Goal: Task Accomplishment & Management: Manage account settings

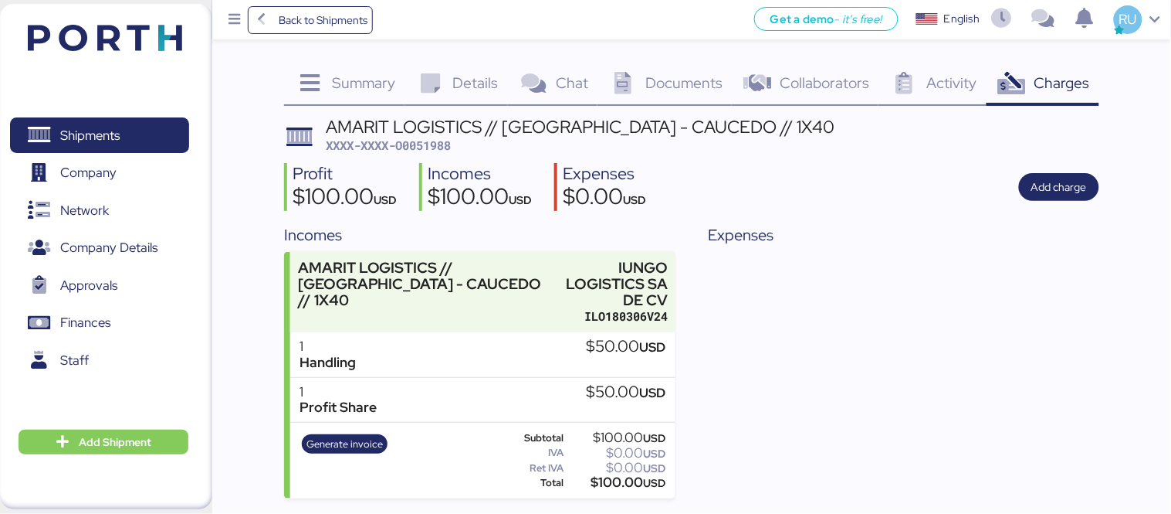
click at [142, 46] on img at bounding box center [105, 38] width 154 height 26
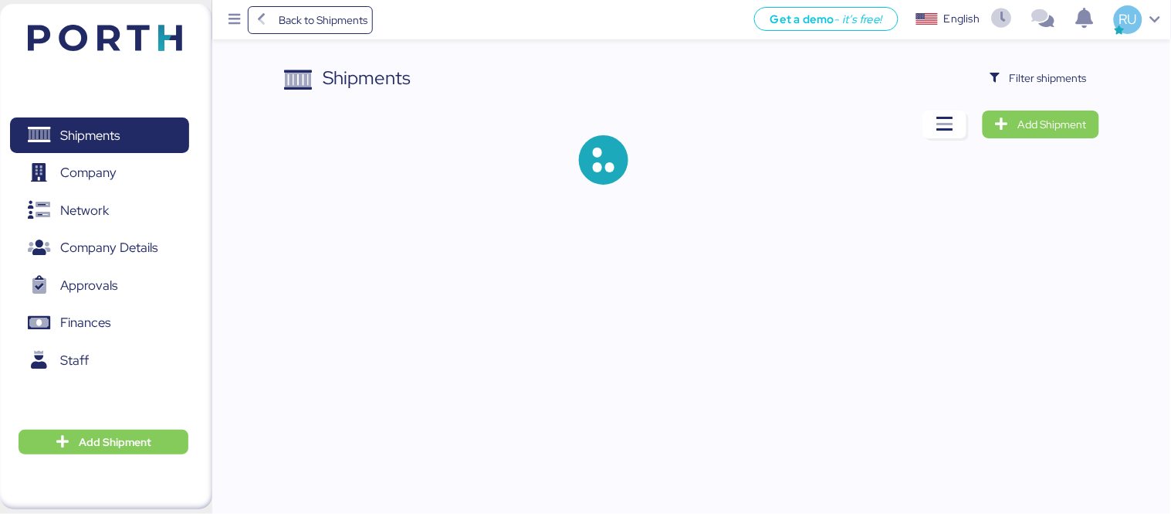
click at [147, 22] on header at bounding box center [82, 36] width 149 height 48
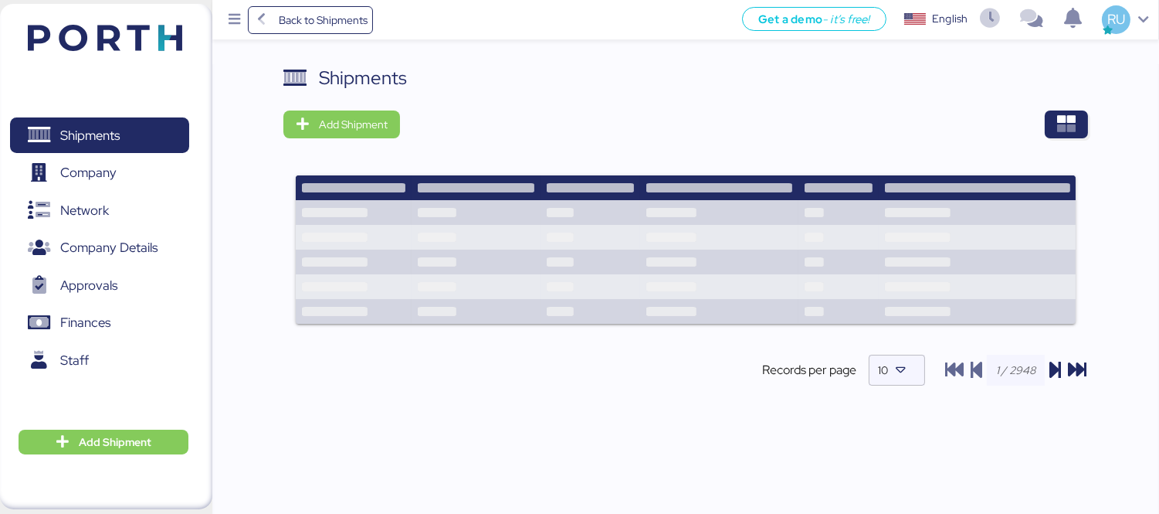
click at [885, 107] on div "Shipments Add Shipment Shipment Name [PERSON_NAME] - BMA // 1x40 HQ // paranagu…" at bounding box center [685, 238] width 805 height 348
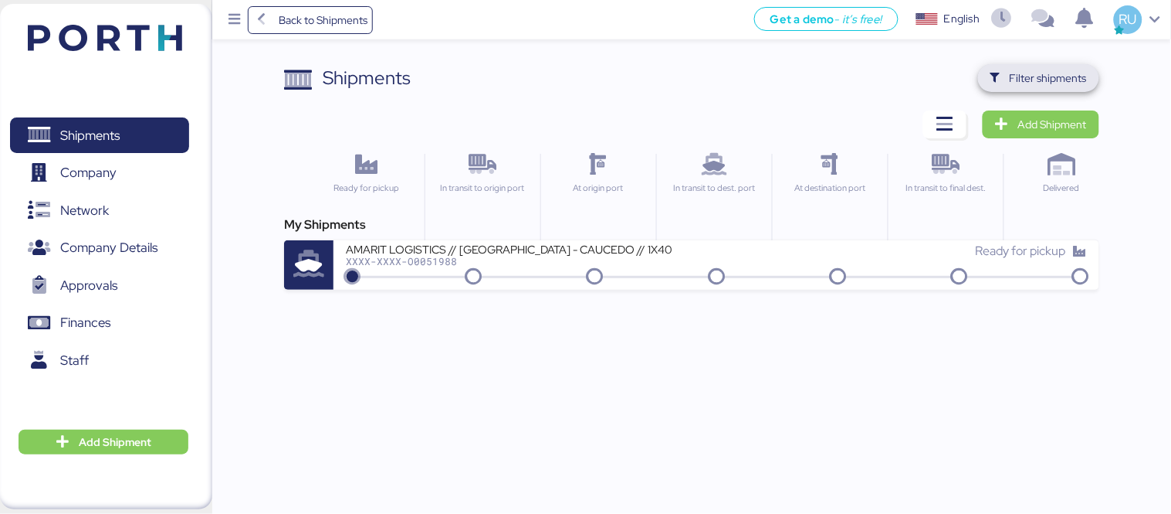
click at [1059, 79] on span "Filter shipments" at bounding box center [1048, 78] width 77 height 19
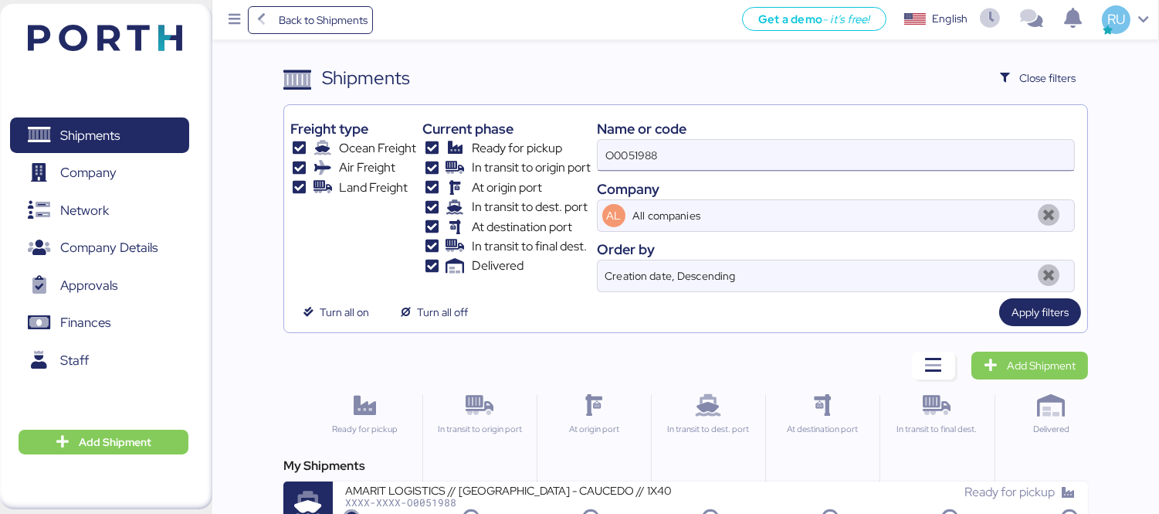
click at [761, 157] on input "O0051988" at bounding box center [836, 155] width 476 height 31
type input "O"
paste input "O0051428"
click at [761, 157] on input "O0051428" at bounding box center [836, 155] width 476 height 31
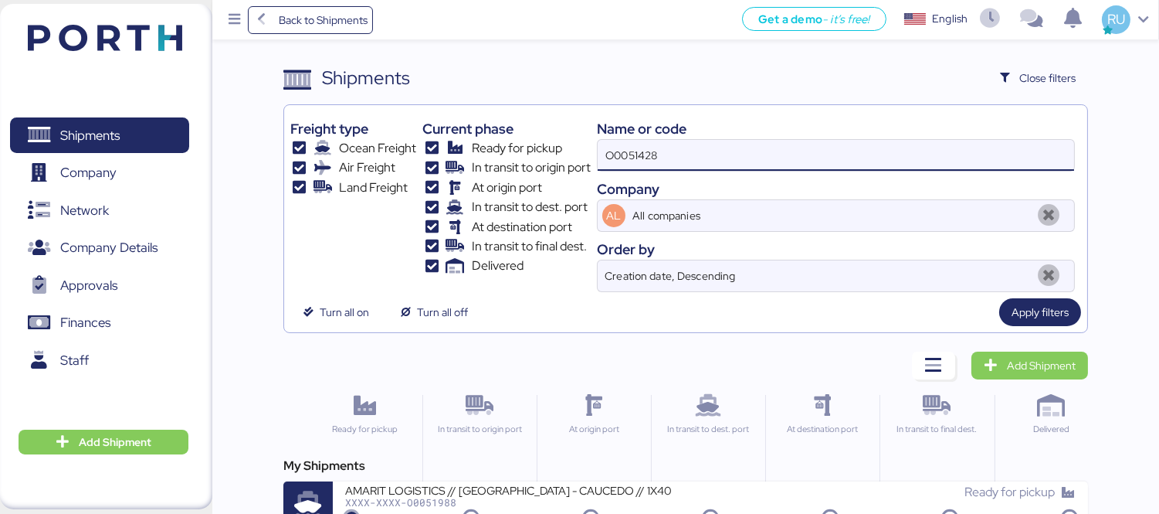
type input "O0051428"
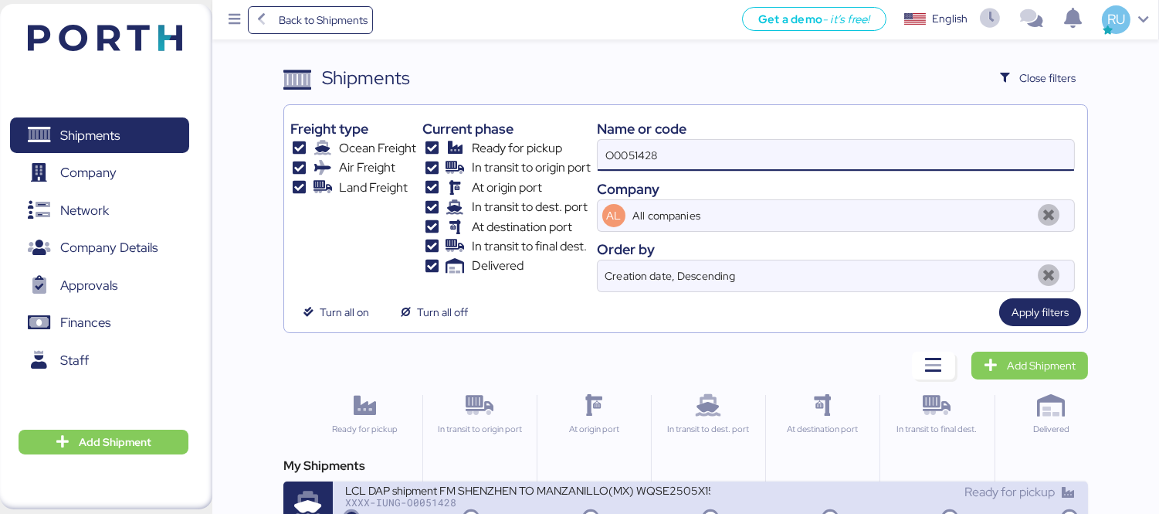
click at [595, 488] on div "LCL DAP shipment FM SHENZHEN TO MANZANILLO(MX) WQSE2505X15" at bounding box center [527, 489] width 365 height 13
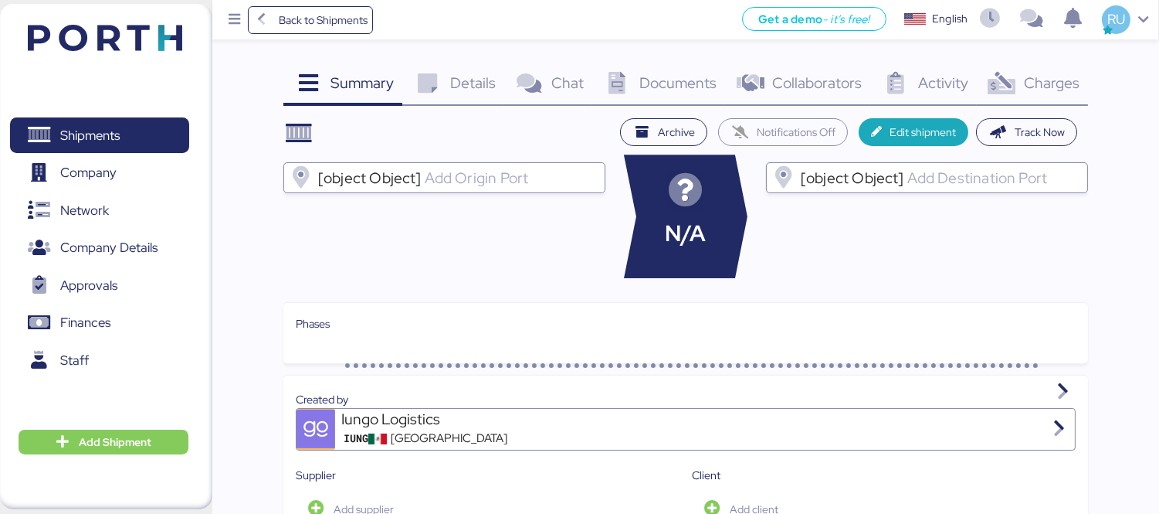
click at [1044, 94] on div "Charges 0" at bounding box center [1032, 85] width 111 height 42
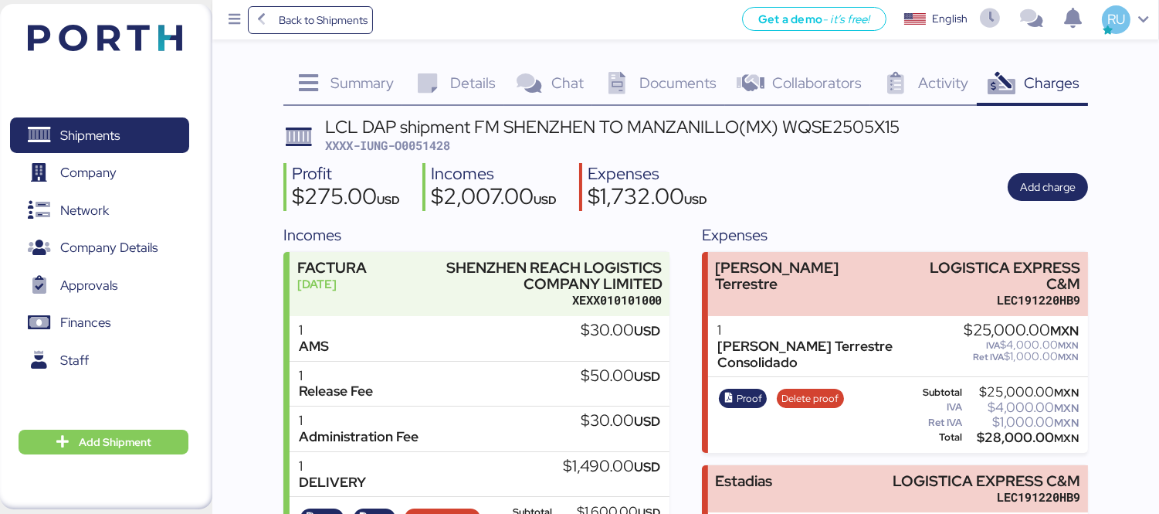
click at [412, 140] on span "XXXX-IUNG-O0051428" at bounding box center [387, 144] width 125 height 15
click at [412, 141] on span "XXXX-IUNG-O0051428" at bounding box center [387, 144] width 125 height 15
copy span "O0051428"
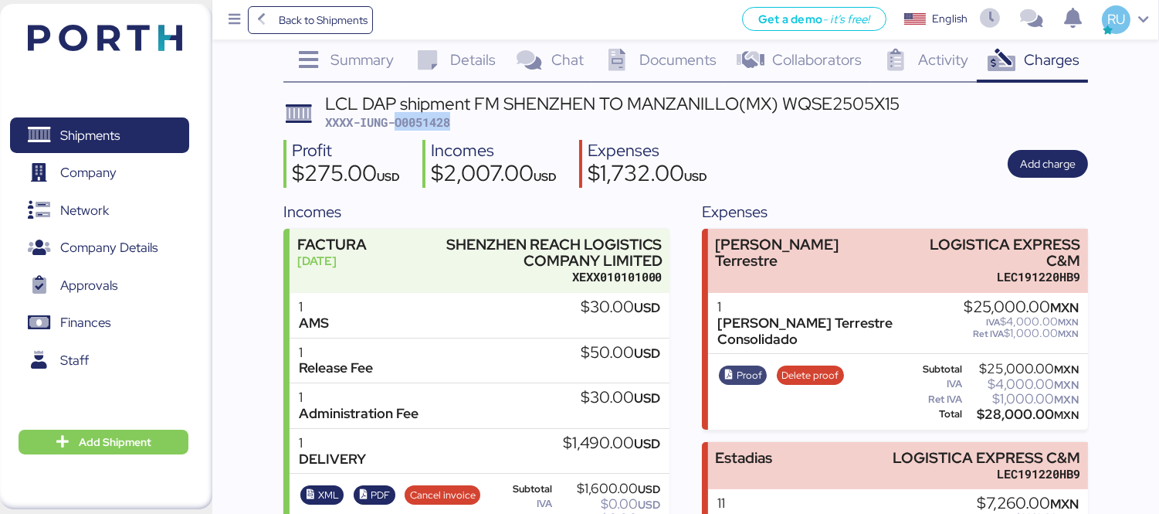
click at [743, 367] on span "Proof" at bounding box center [749, 375] width 25 height 17
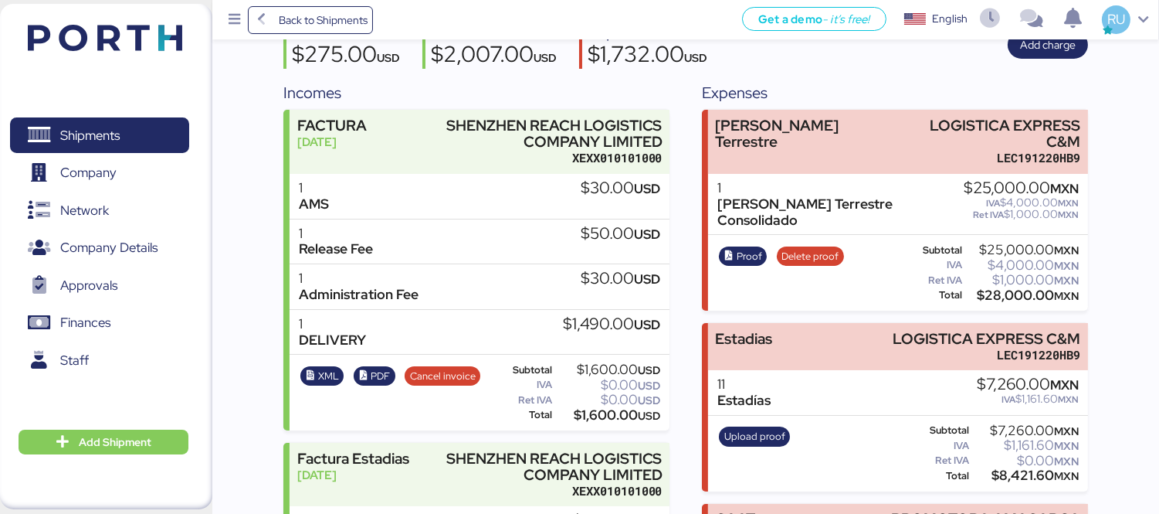
scroll to position [143, 0]
click at [741, 247] on span "Proof" at bounding box center [749, 255] width 25 height 17
click at [122, 19] on header at bounding box center [82, 36] width 149 height 48
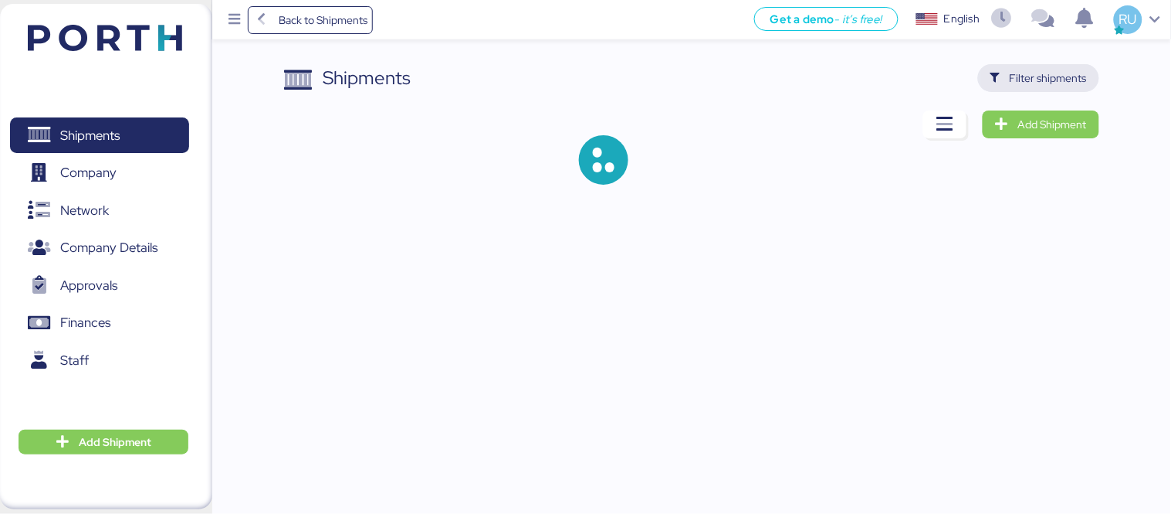
click at [1051, 70] on span "Filter shipments" at bounding box center [1048, 78] width 77 height 19
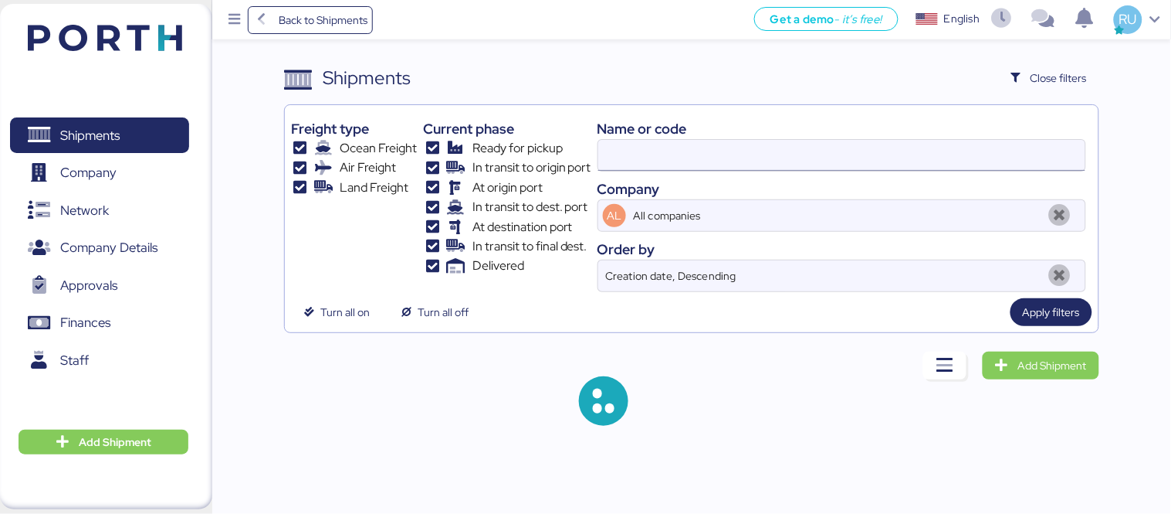
click at [632, 162] on input at bounding box center [841, 155] width 487 height 31
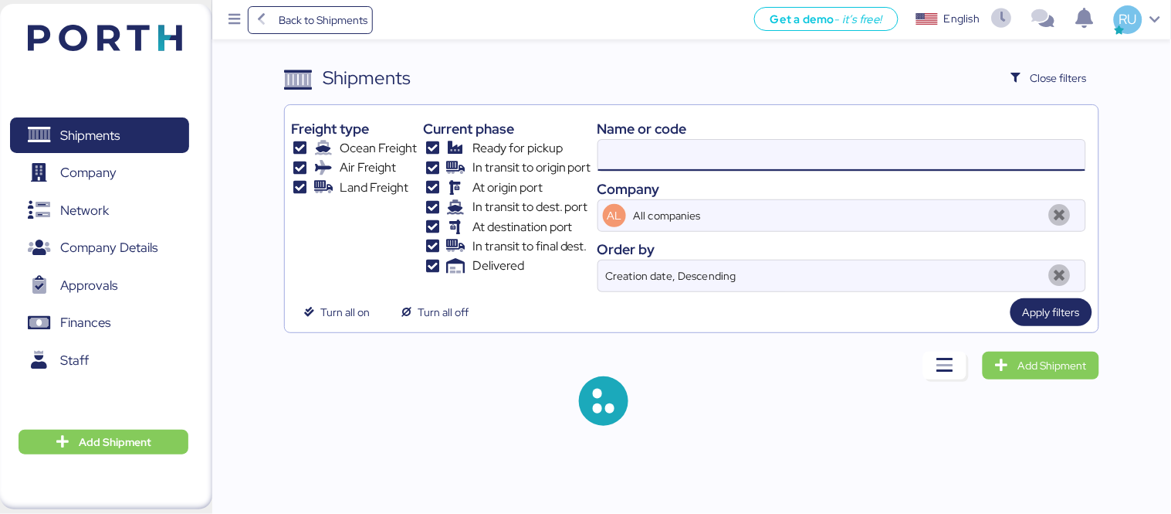
paste input "O0051601"
type input "O0051601"
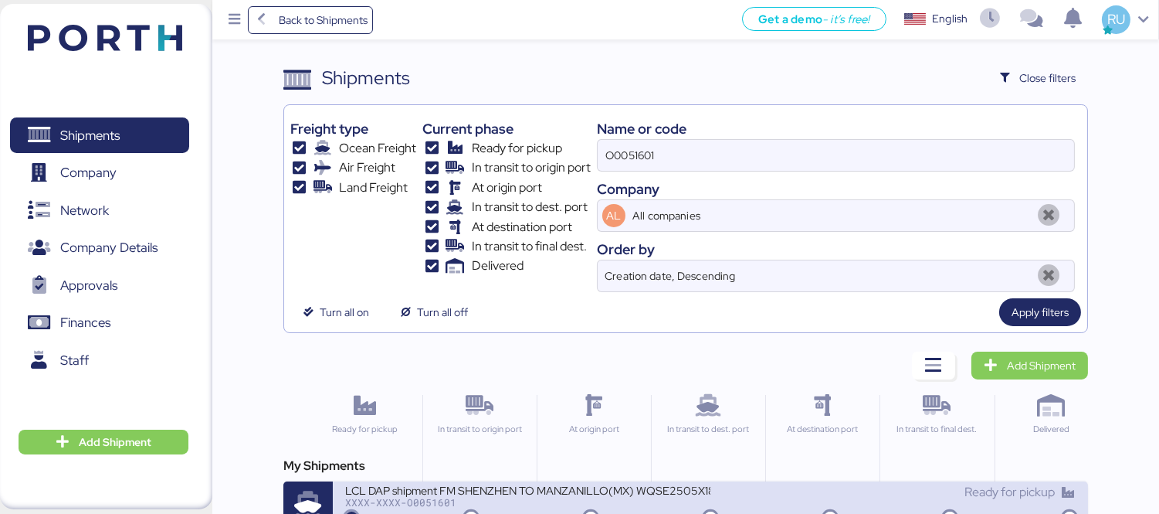
click at [565, 487] on div "LCL DAP shipment FM SHENZHEN TO MANZANILLO(MX) WQSE2505X18" at bounding box center [527, 489] width 365 height 13
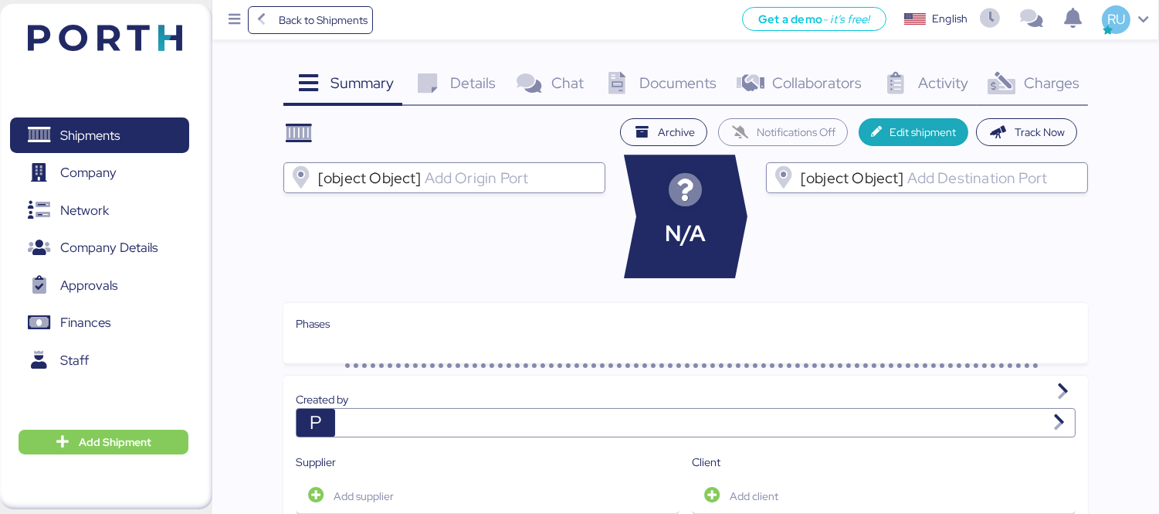
click at [1052, 70] on div "Charges 0" at bounding box center [1032, 85] width 111 height 42
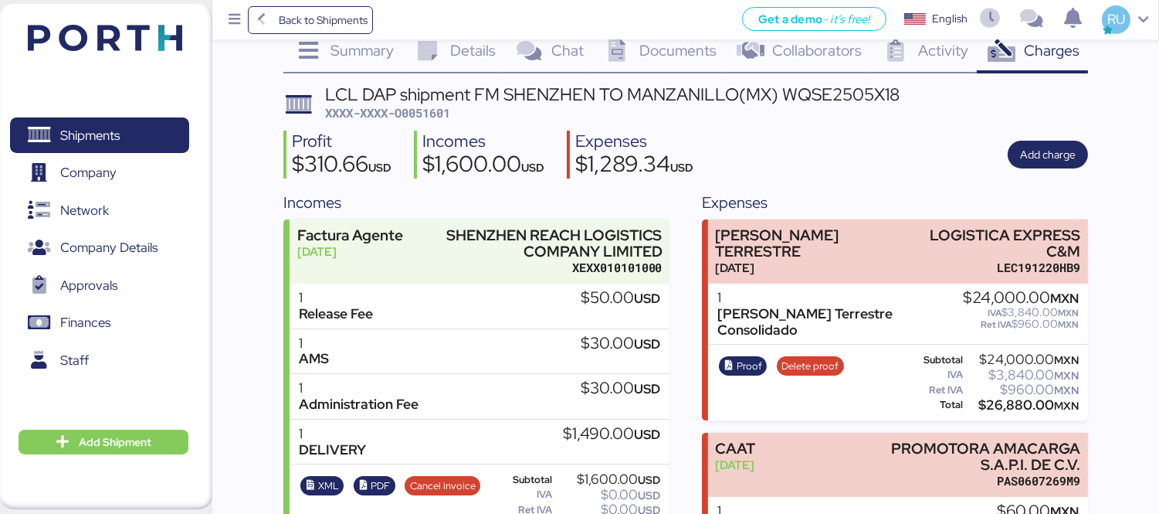
scroll to position [32, 0]
click at [748, 358] on span "Proof" at bounding box center [749, 366] width 25 height 17
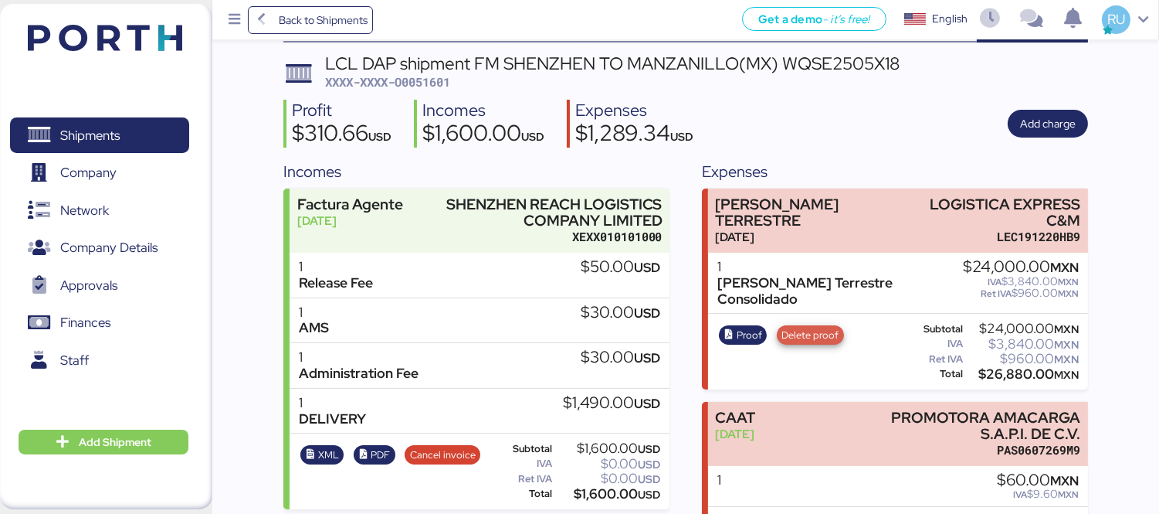
click at [805, 327] on span "Delete proof" at bounding box center [809, 335] width 57 height 17
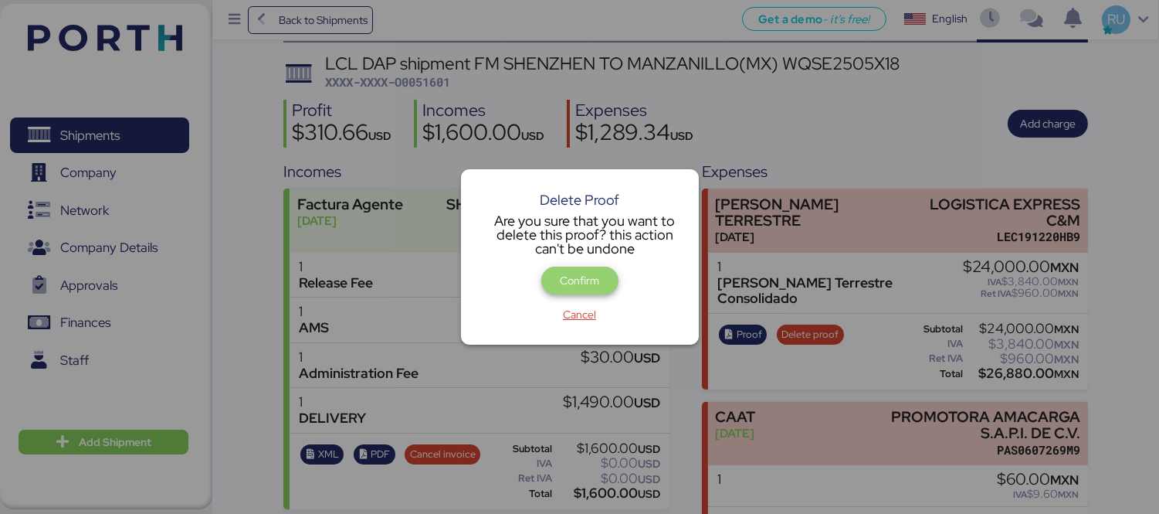
click at [588, 272] on span "Confirm" at bounding box center [579, 280] width 39 height 19
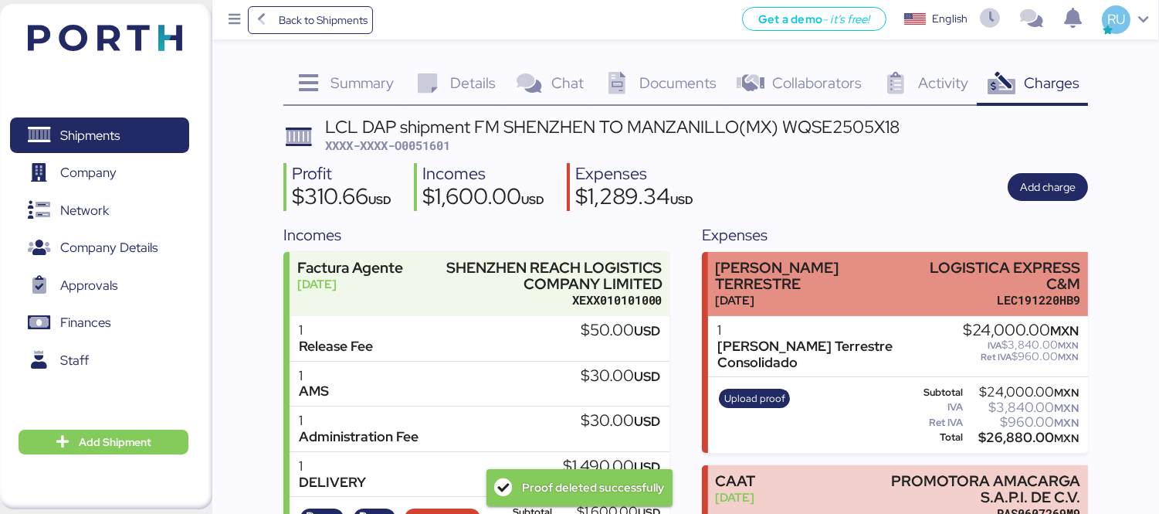
click at [798, 276] on div "[PERSON_NAME] TERRESTRE" at bounding box center [810, 275] width 190 height 32
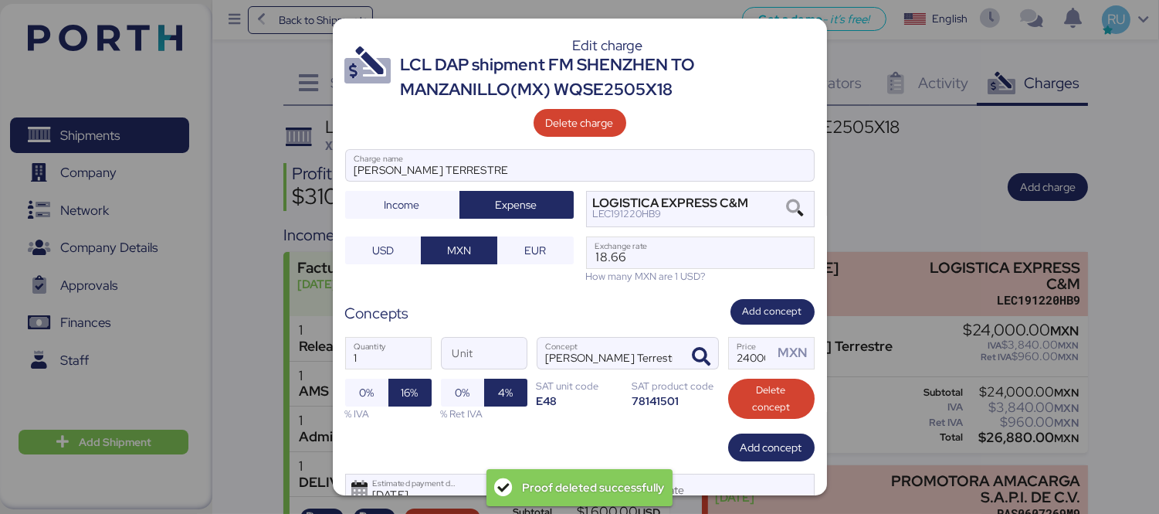
scroll to position [59, 0]
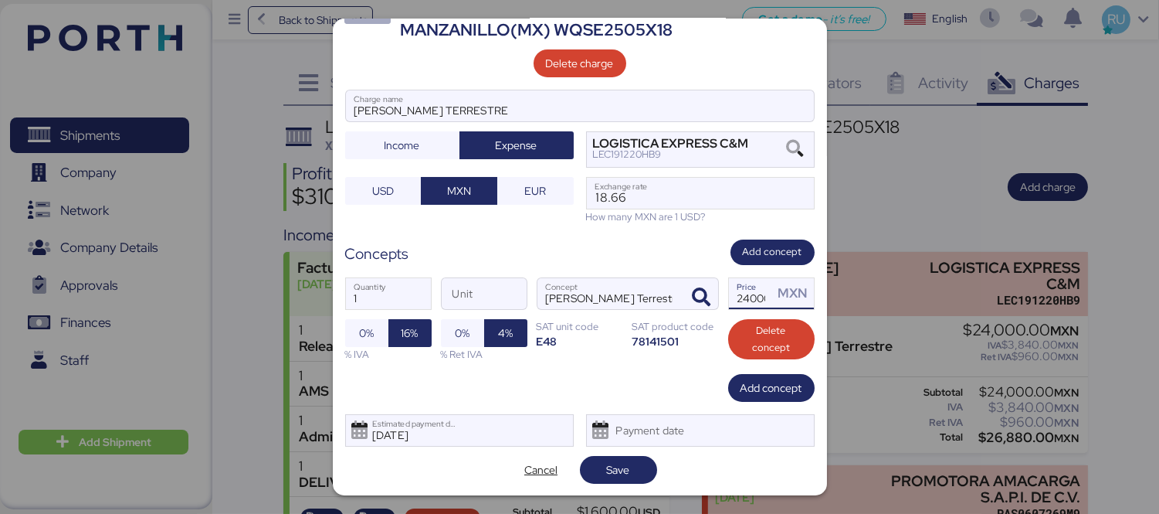
click at [734, 302] on input "24000" at bounding box center [751, 293] width 45 height 31
click at [740, 300] on input "24000" at bounding box center [751, 293] width 45 height 31
type input "25000"
click at [598, 461] on span "Save" at bounding box center [618, 470] width 53 height 22
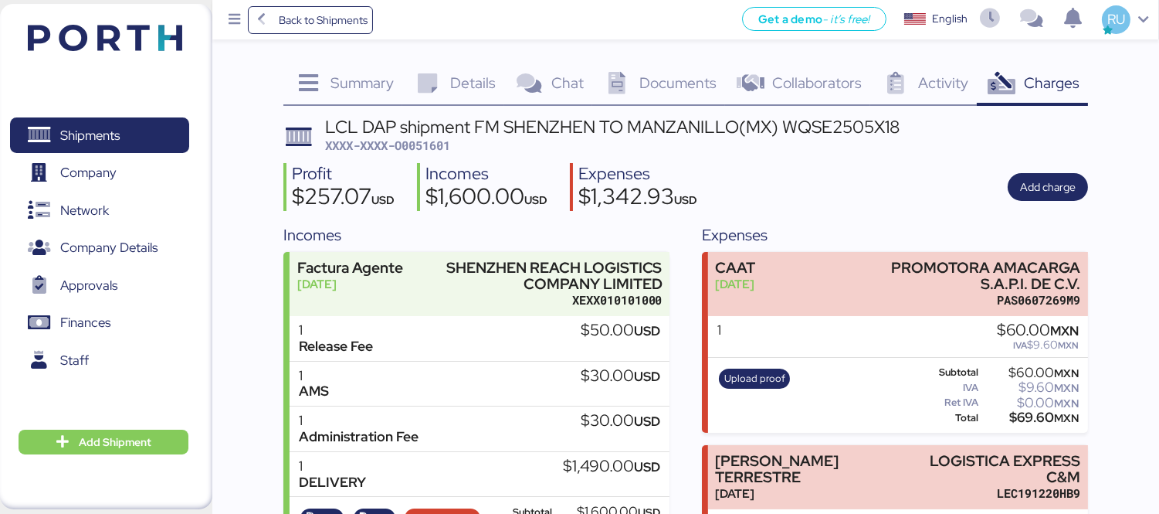
scroll to position [117, 0]
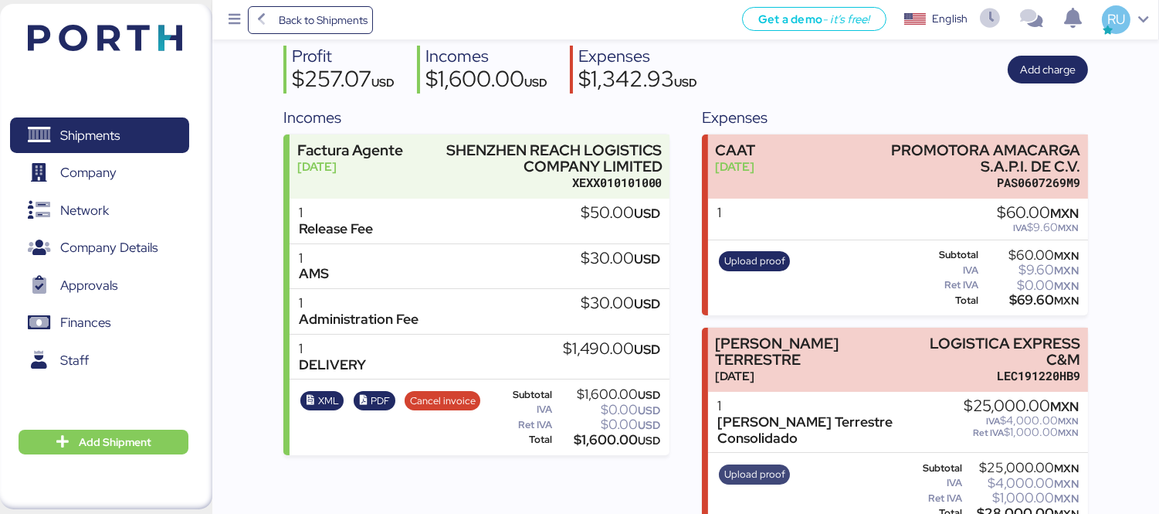
click at [737, 466] on span "Upload proof" at bounding box center [754, 474] width 61 height 17
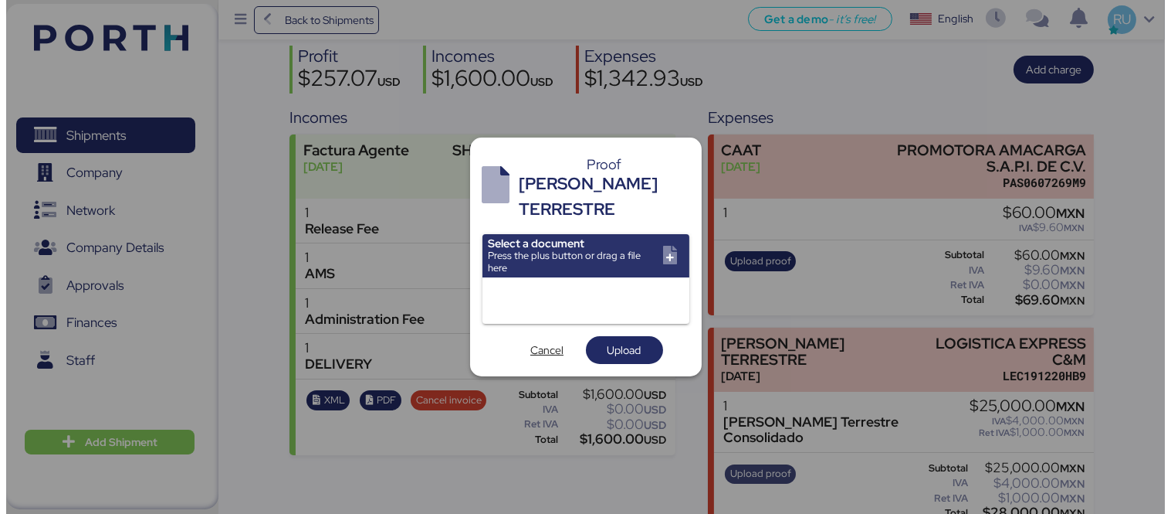
scroll to position [0, 0]
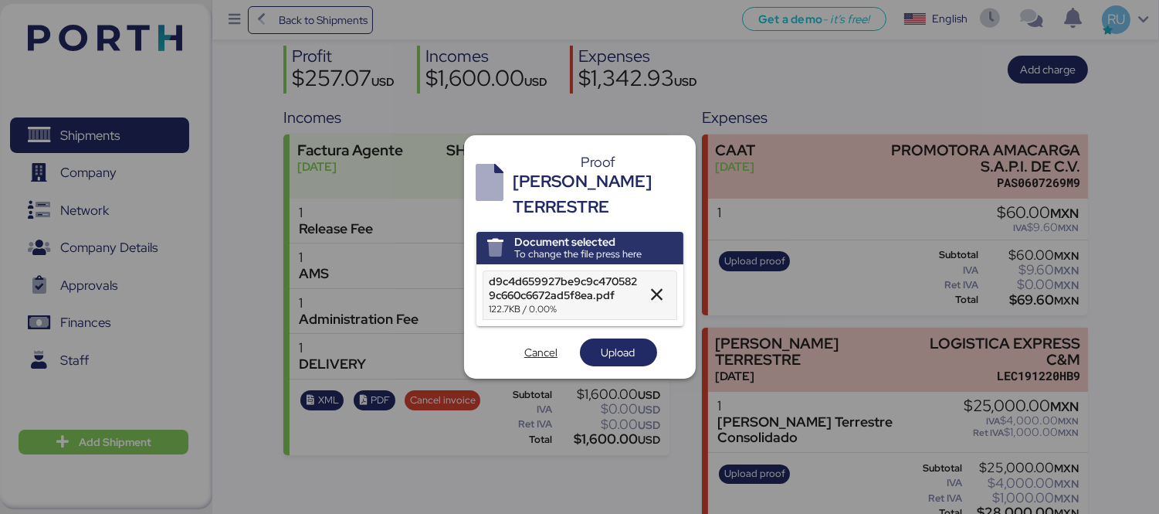
click at [612, 319] on div "Document selected To change the file press here d9c4d659927be9c9c4705829c660c66…" at bounding box center [579, 299] width 207 height 134
click at [626, 343] on span "Upload" at bounding box center [619, 352] width 34 height 19
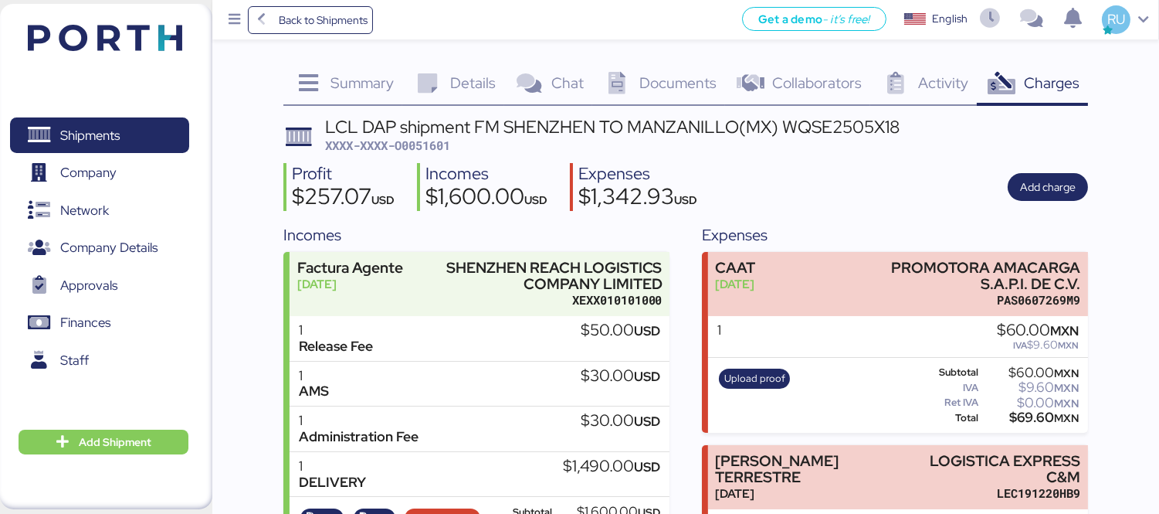
click at [83, 34] on img at bounding box center [105, 38] width 154 height 26
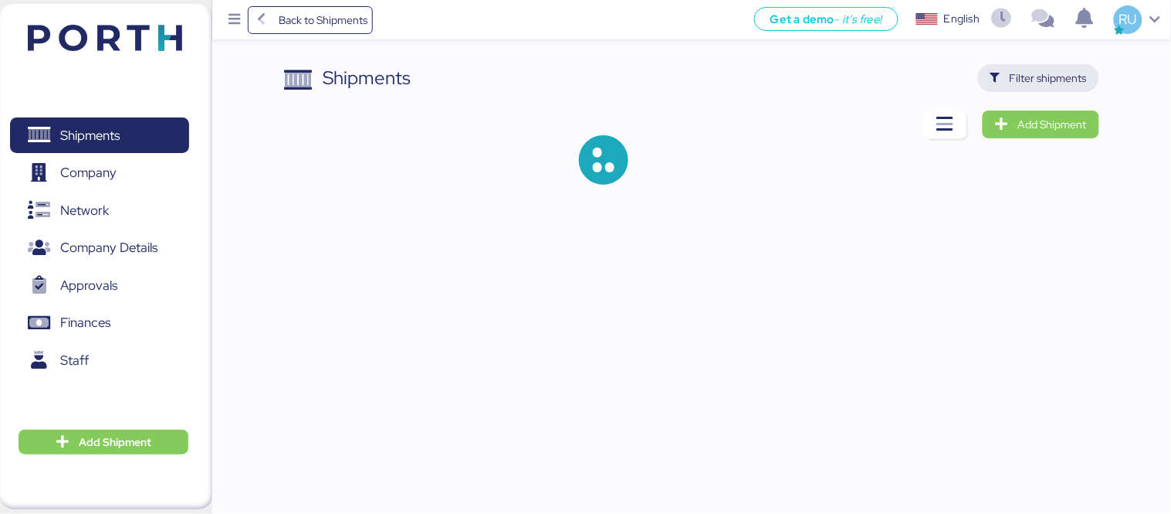
click at [1020, 73] on span "Filter shipments" at bounding box center [1048, 78] width 77 height 19
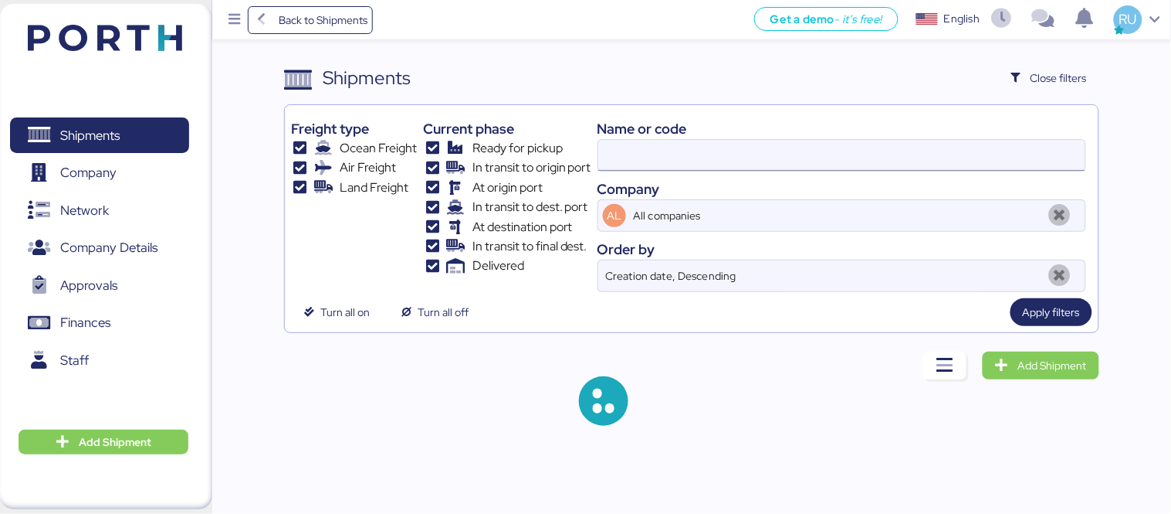
click at [684, 164] on input at bounding box center [841, 155] width 487 height 31
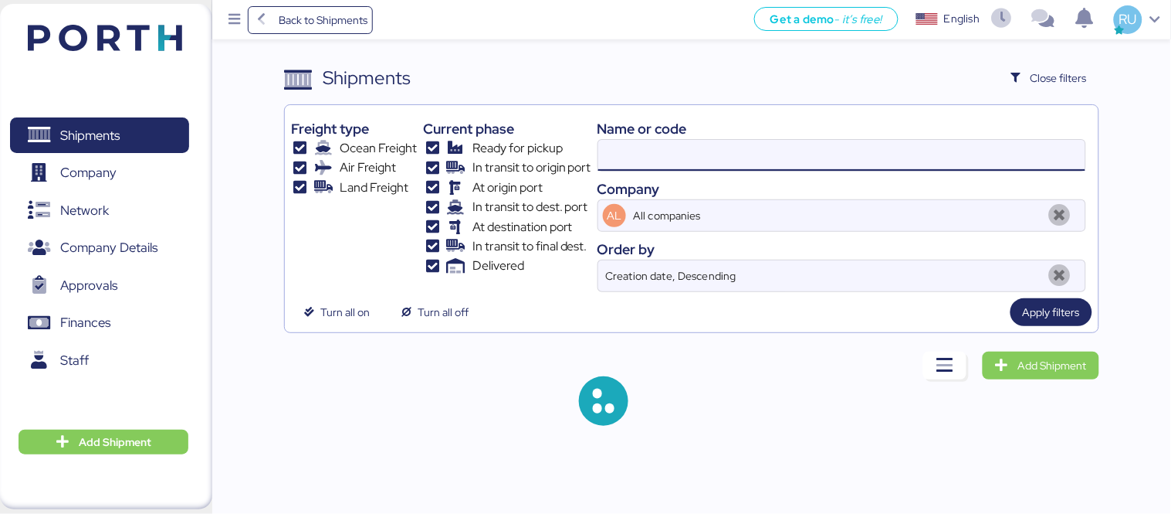
paste input "O0051600"
type input "O0051600"
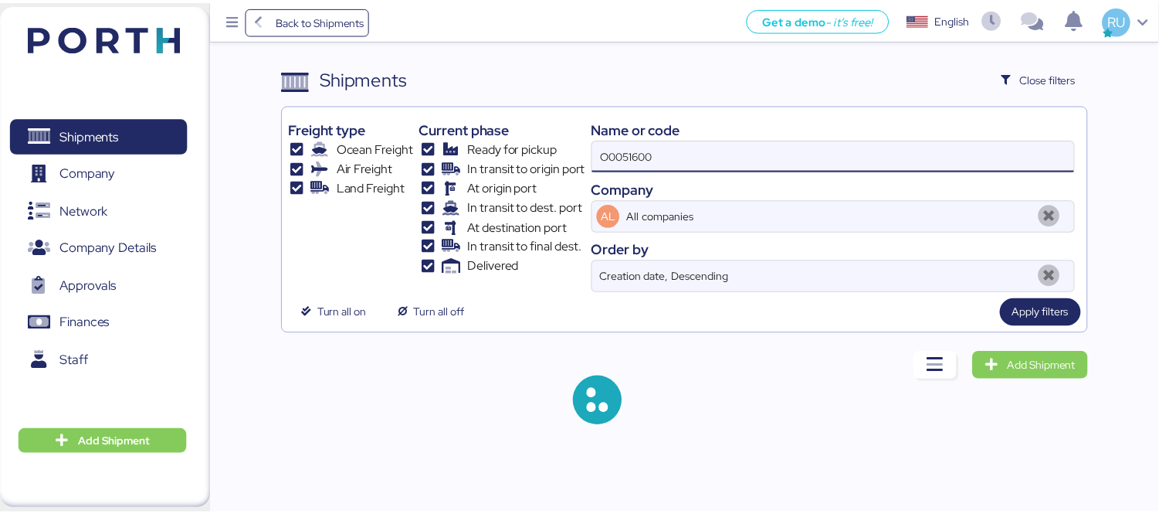
scroll to position [29, 0]
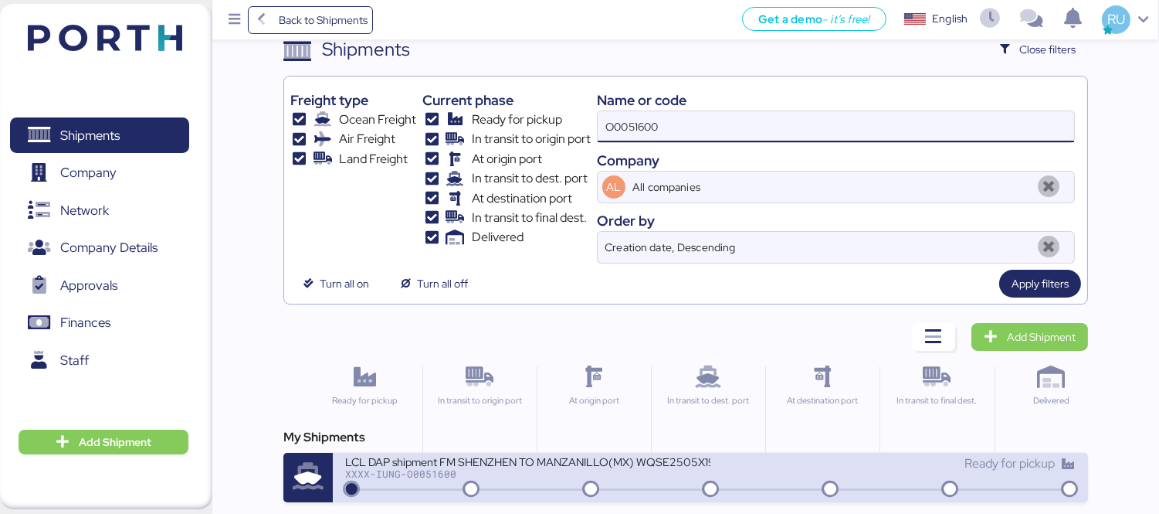
click at [570, 472] on div "XXXX-IUNG-O0051600" at bounding box center [527, 473] width 365 height 11
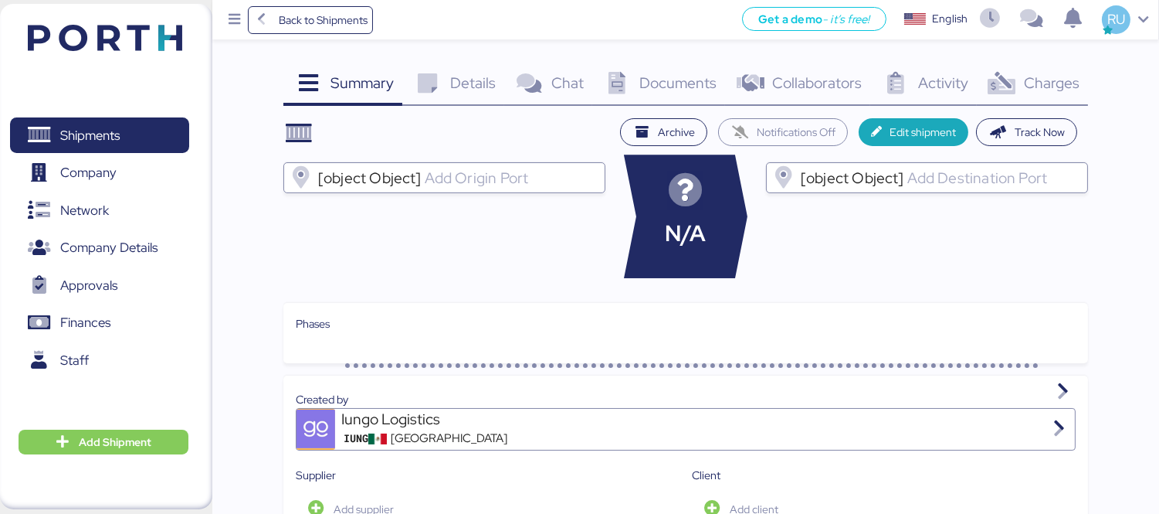
click at [1015, 102] on div "Charges 0" at bounding box center [1032, 85] width 111 height 42
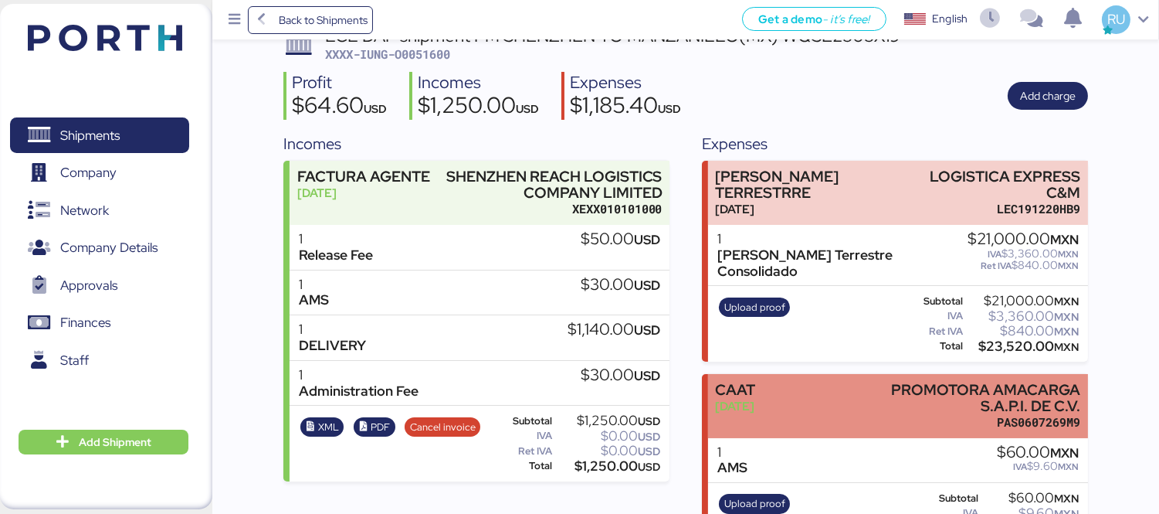
scroll to position [121, 0]
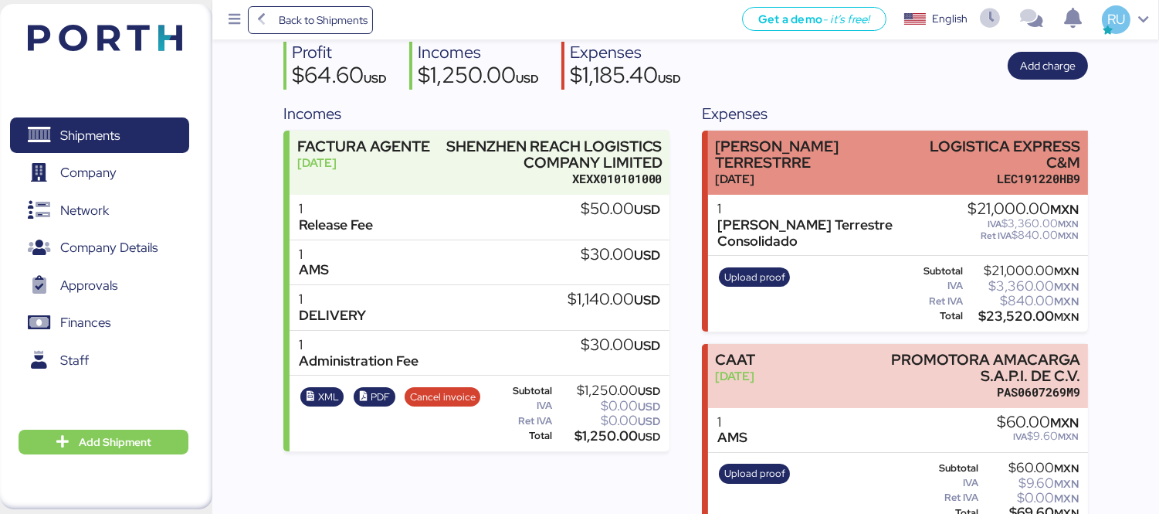
click at [815, 171] on div "[DATE]" at bounding box center [812, 179] width 194 height 16
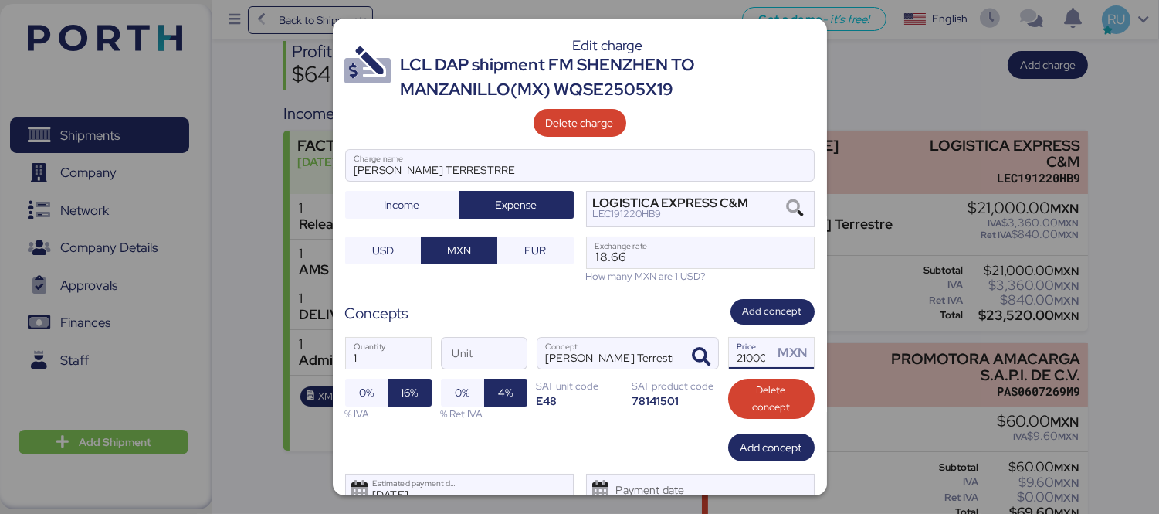
click at [737, 358] on input "21000" at bounding box center [751, 352] width 45 height 31
type input "190000"
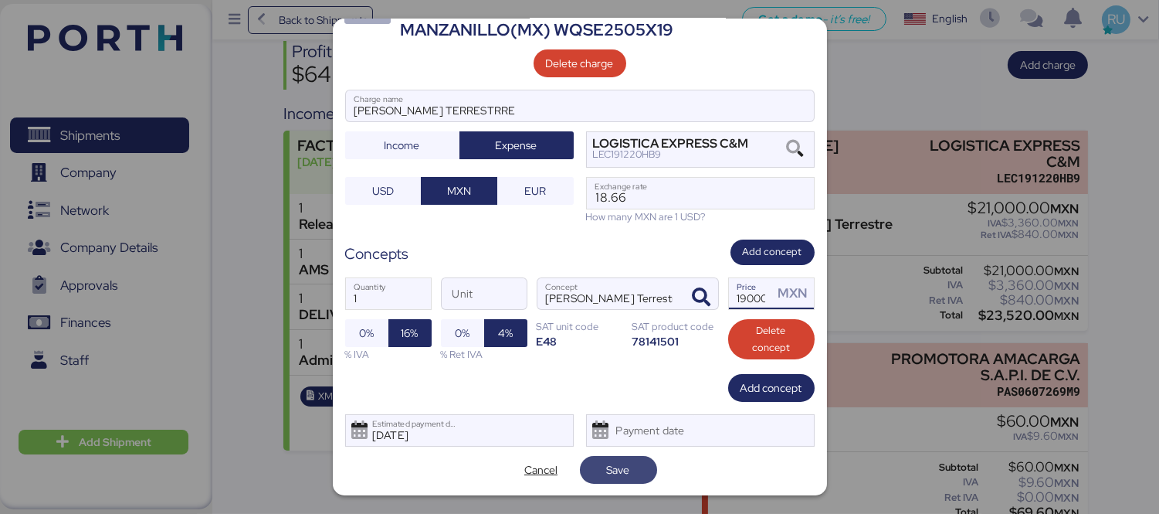
click at [615, 467] on span "Save" at bounding box center [618, 469] width 23 height 19
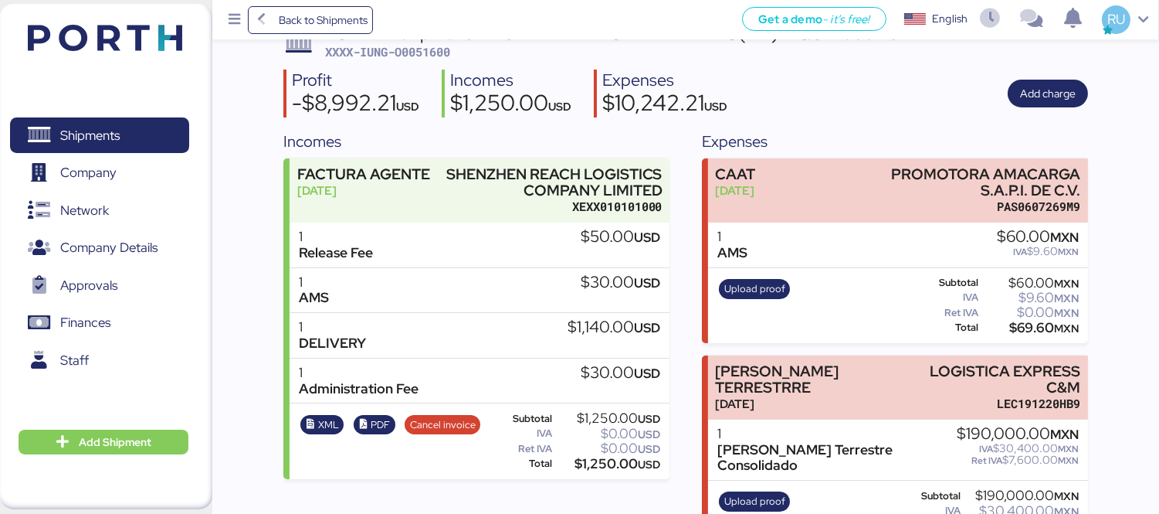
scroll to position [121, 0]
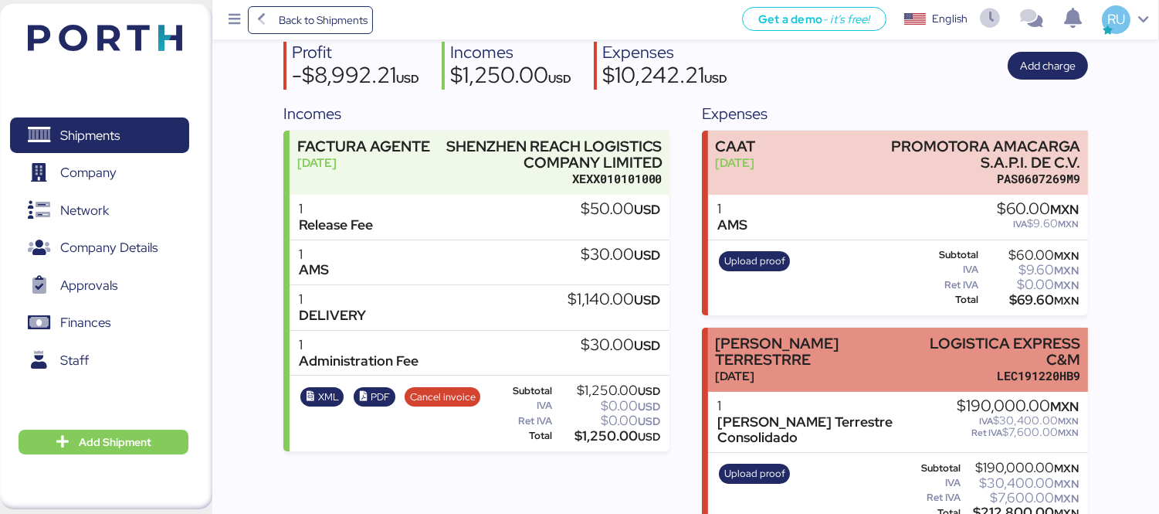
click at [839, 368] on div "[DATE]" at bounding box center [812, 376] width 194 height 16
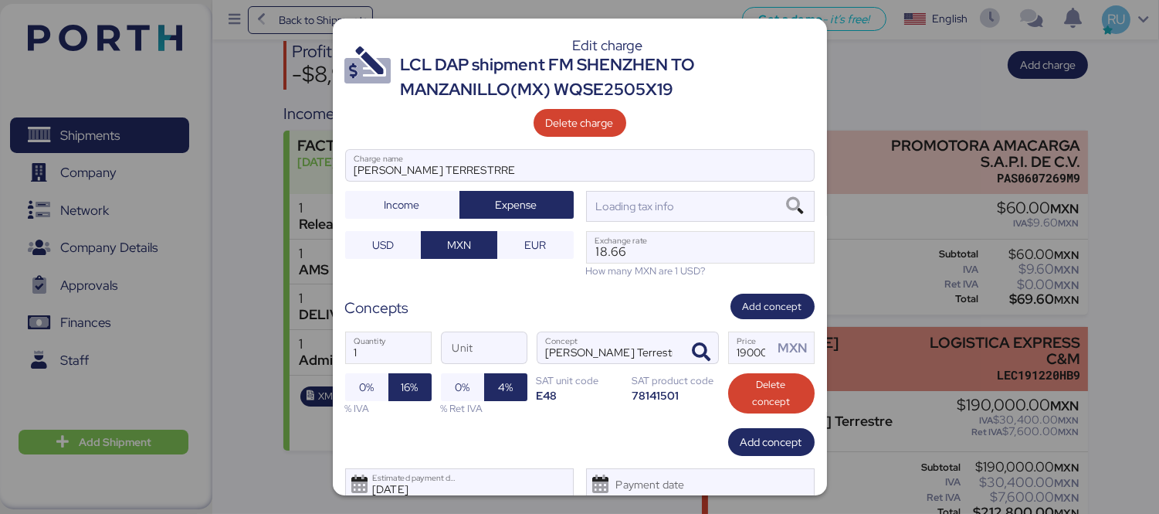
scroll to position [0, 0]
click at [839, 365] on div at bounding box center [579, 257] width 1159 height 514
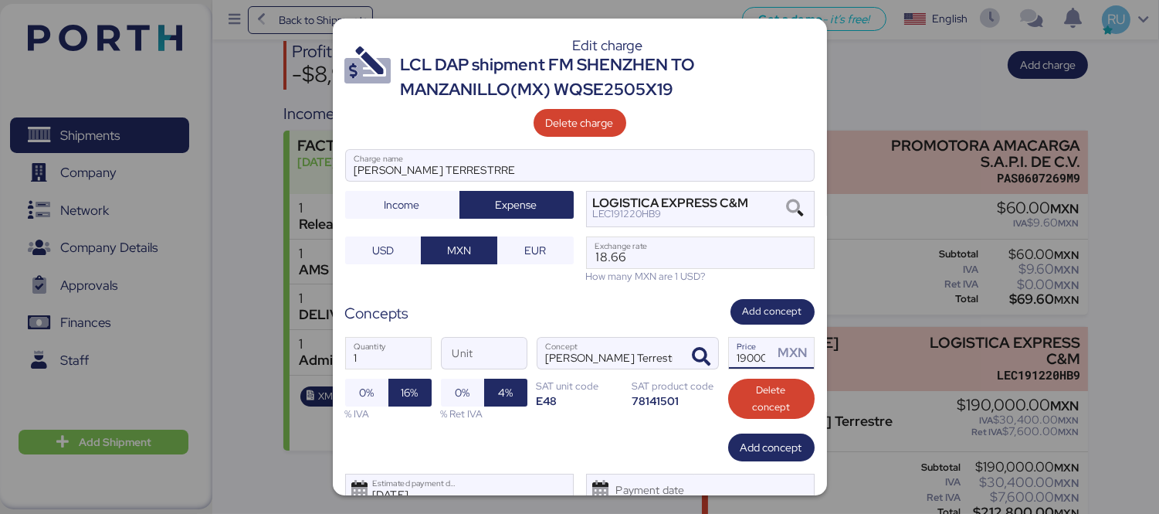
click at [745, 350] on input "190000" at bounding box center [751, 352] width 45 height 31
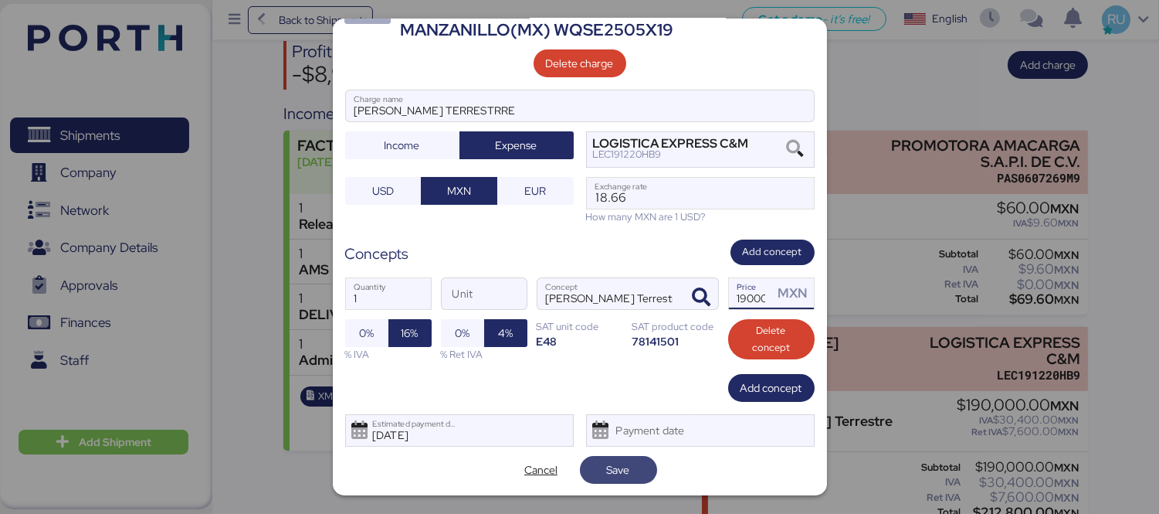
type input "19000"
click at [615, 462] on span "Save" at bounding box center [618, 469] width 23 height 19
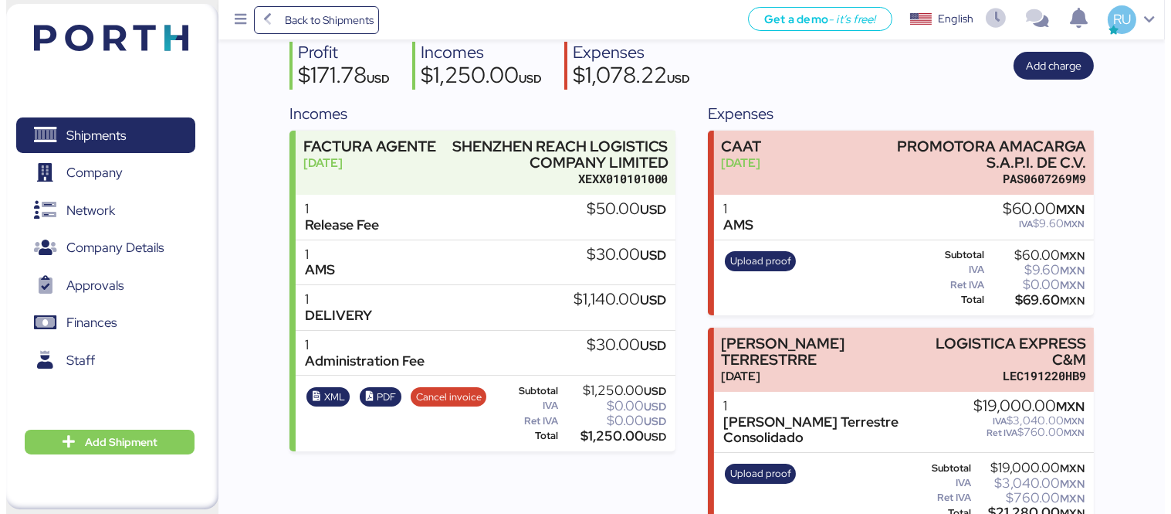
scroll to position [0, 0]
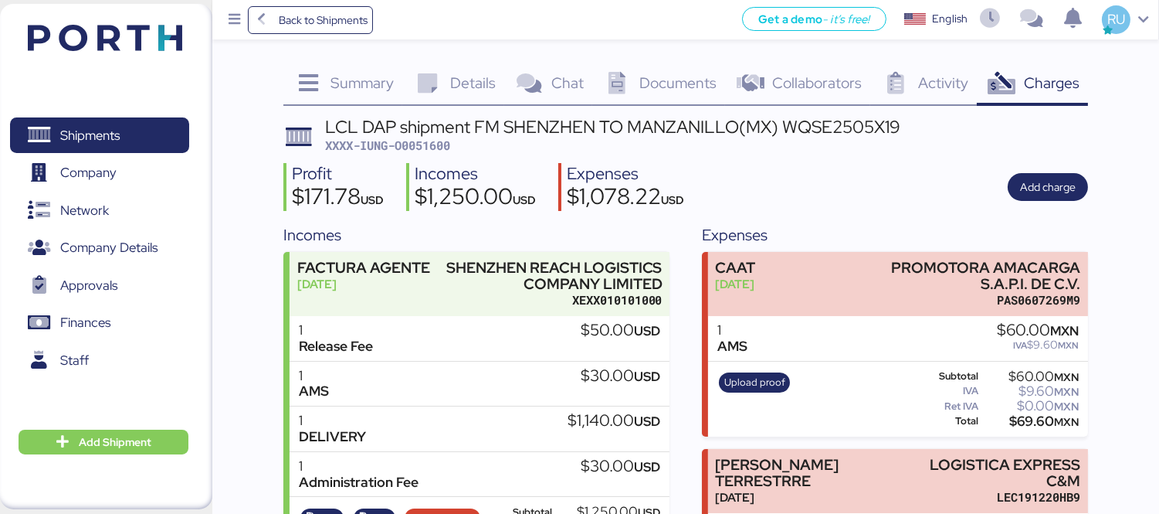
click at [422, 140] on span "XXXX-IUNG-O0051600" at bounding box center [387, 144] width 125 height 15
copy span "O0051600"
click at [117, 36] on img at bounding box center [105, 38] width 154 height 26
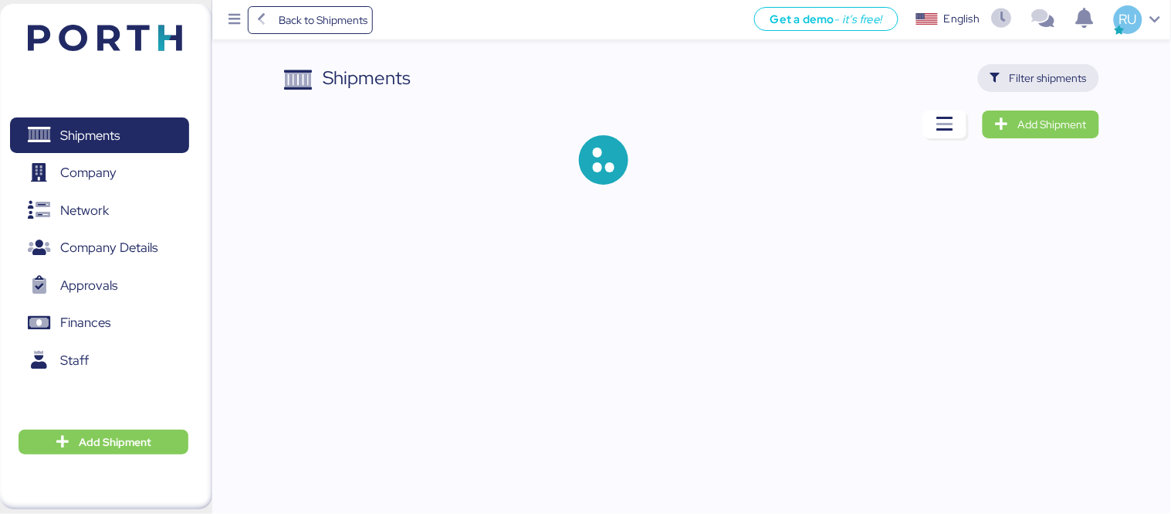
click at [1037, 91] on span "Filter shipments" at bounding box center [1038, 78] width 121 height 28
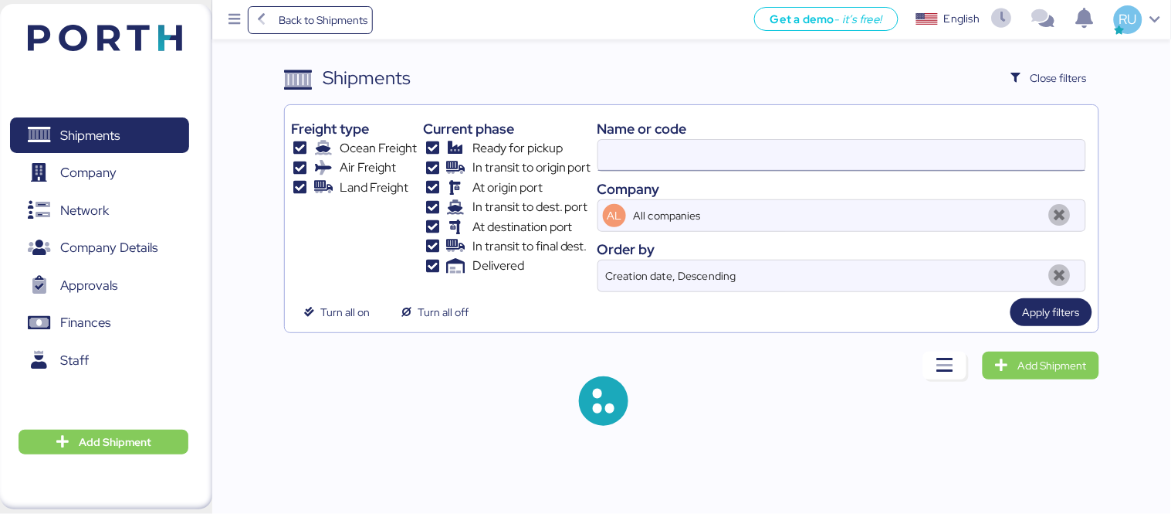
click at [729, 157] on input at bounding box center [841, 155] width 487 height 31
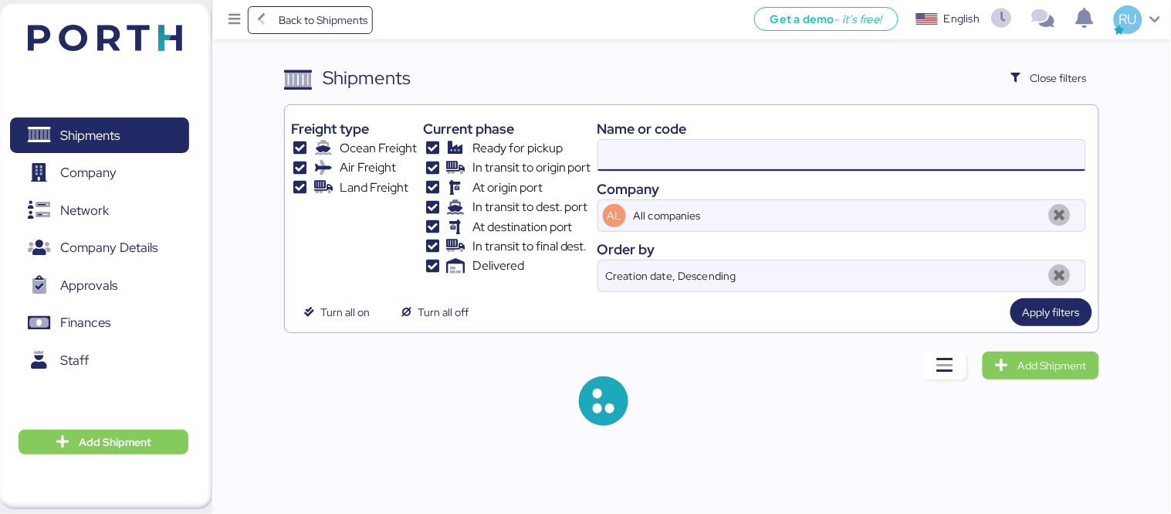
paste input "O0051727"
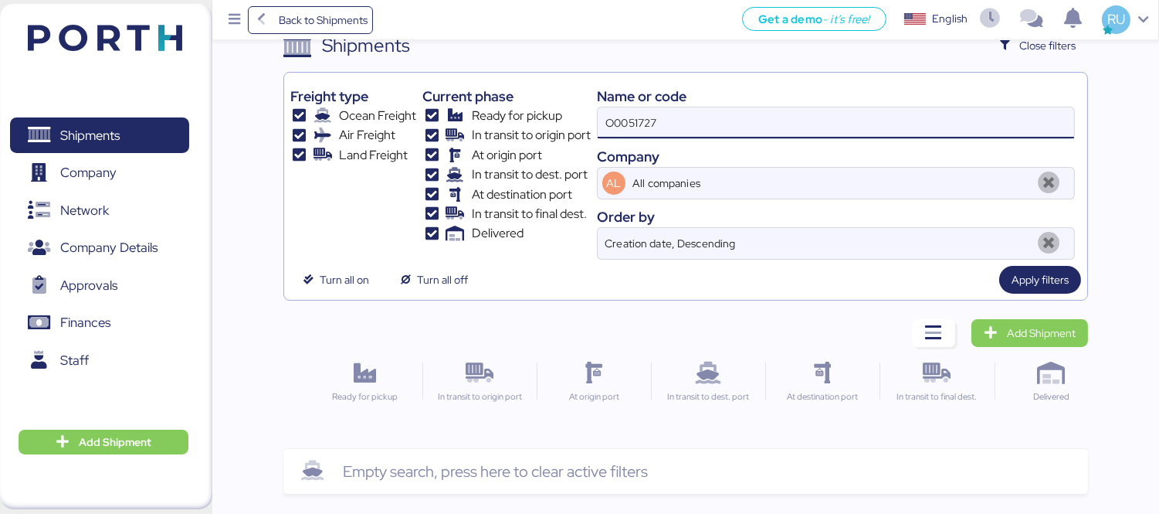
scroll to position [36, 0]
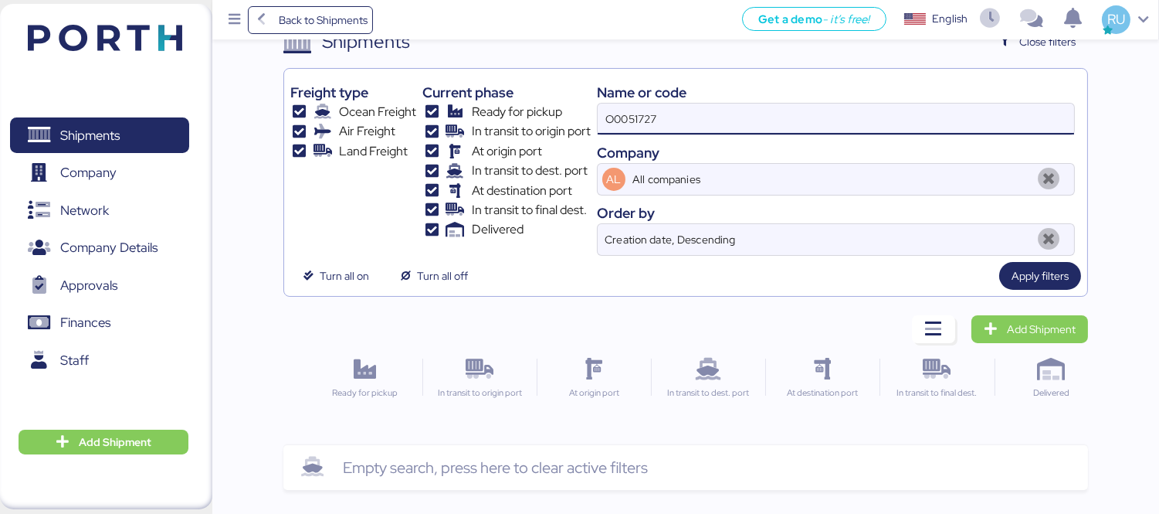
click at [687, 127] on input "O0051727" at bounding box center [836, 118] width 476 height 31
type input "O0051727"
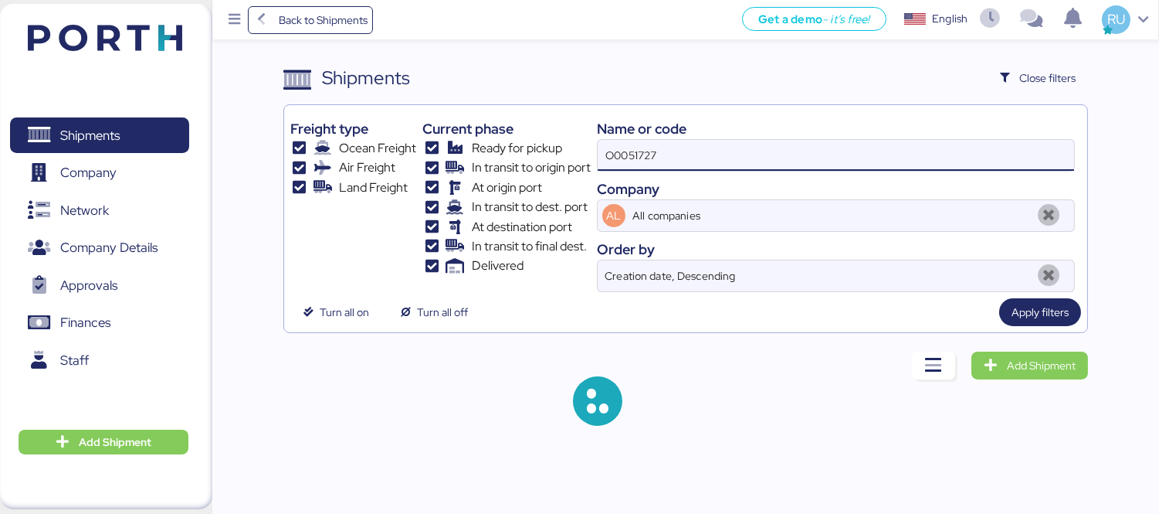
scroll to position [0, 0]
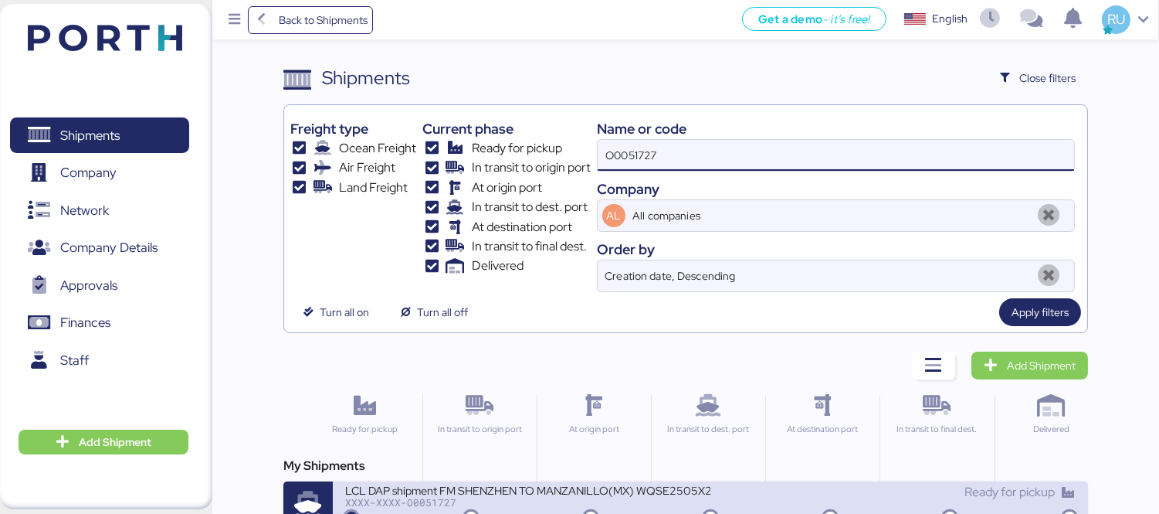
click at [545, 492] on div "LCL DAP shipment FM SHENZHEN TO MANZANILLO(MX) WQSE2505X24" at bounding box center [527, 489] width 365 height 13
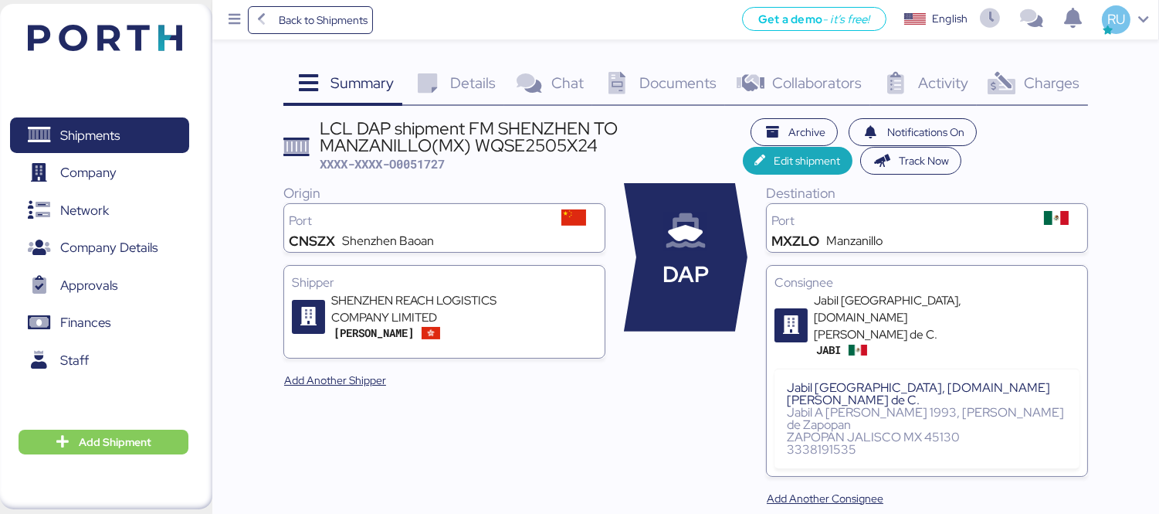
click at [1020, 95] on div "Charges 0" at bounding box center [1032, 85] width 111 height 42
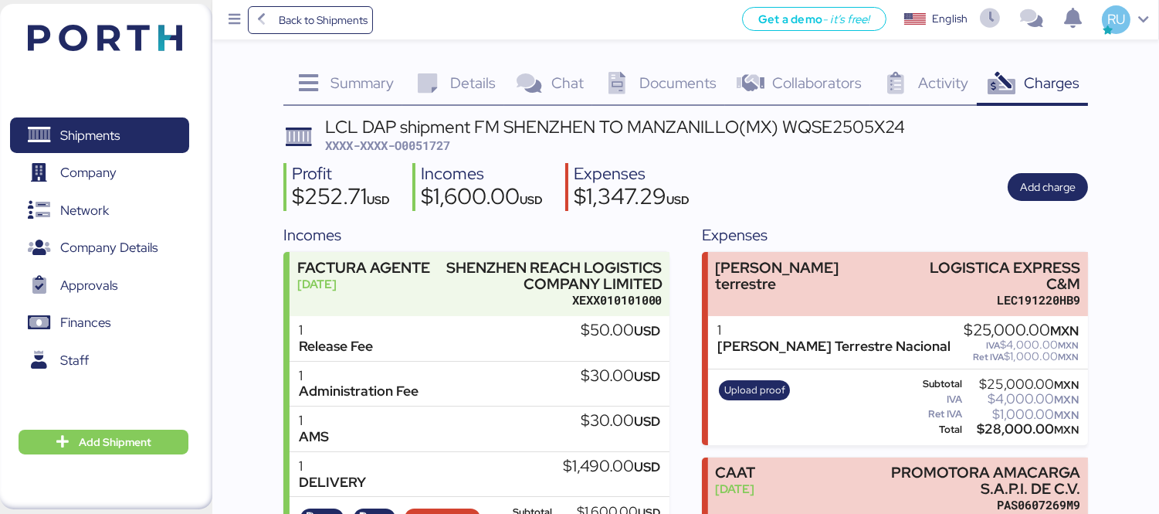
click at [428, 135] on div "LCL DAP shipment FM SHENZHEN TO MANZANILLO(MX) WQSE2505X24 XXXX-XXXX-O0051727" at bounding box center [615, 136] width 580 height 36
copy span "O0051727"
click at [144, 23] on header at bounding box center [82, 36] width 149 height 48
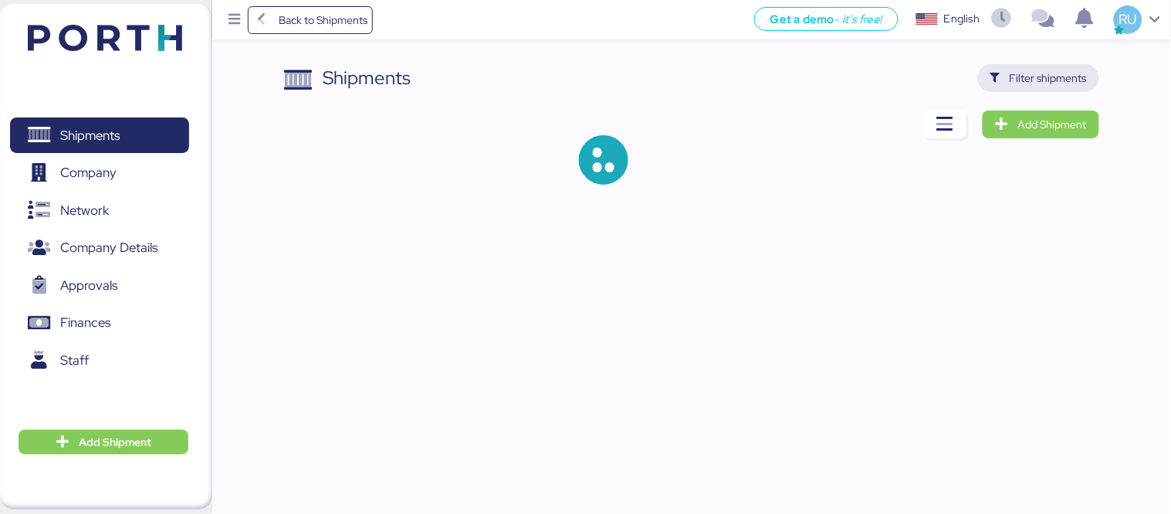
click at [1085, 74] on span "Filter shipments" at bounding box center [1048, 78] width 77 height 19
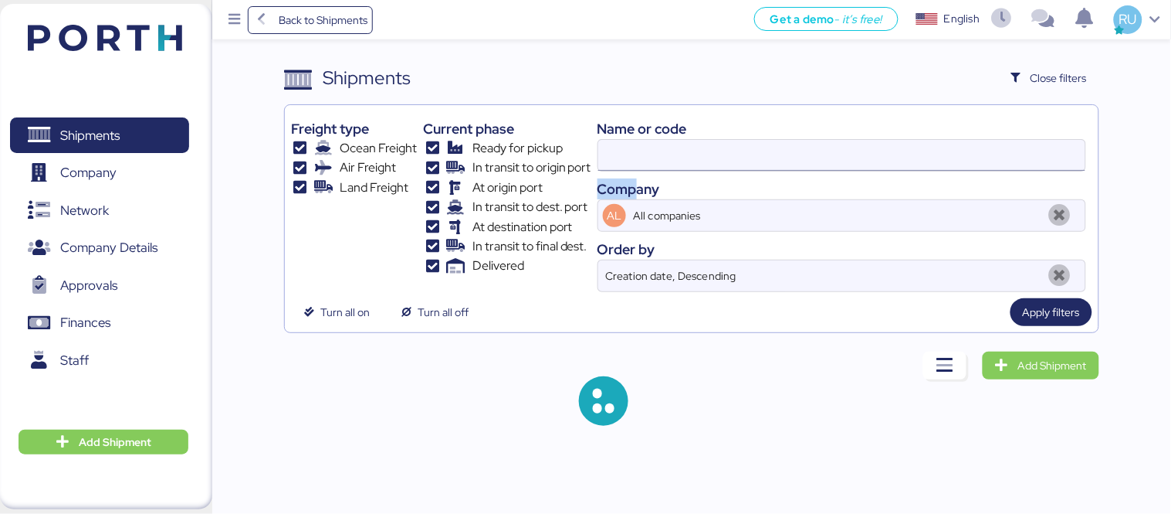
click at [636, 166] on div "Name or code Company AL All companies Order by Creation date, Descending" at bounding box center [842, 201] width 489 height 181
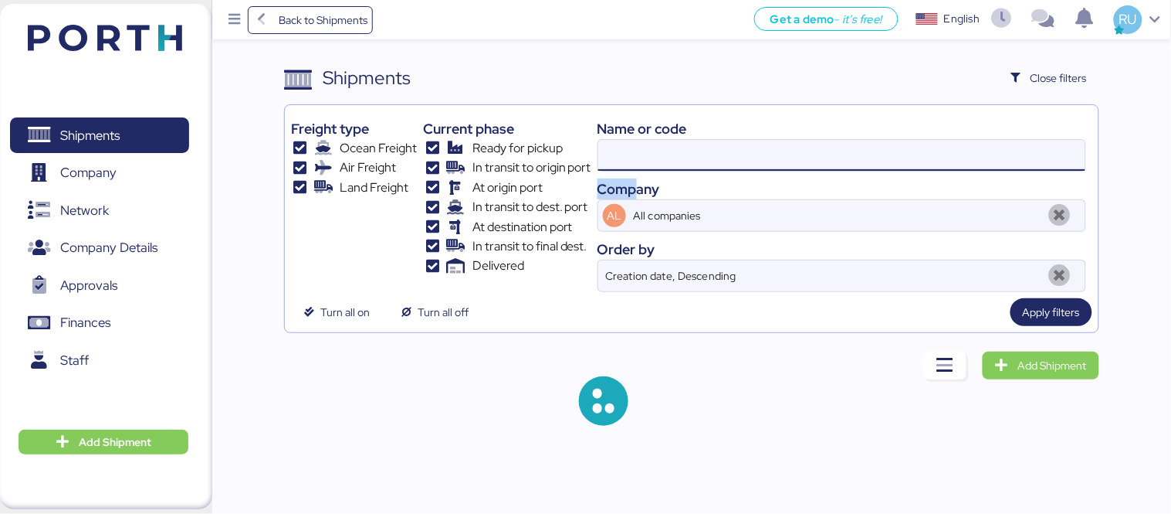
click at [636, 166] on input at bounding box center [841, 155] width 487 height 31
paste input "O0051726"
type input "O0051726"
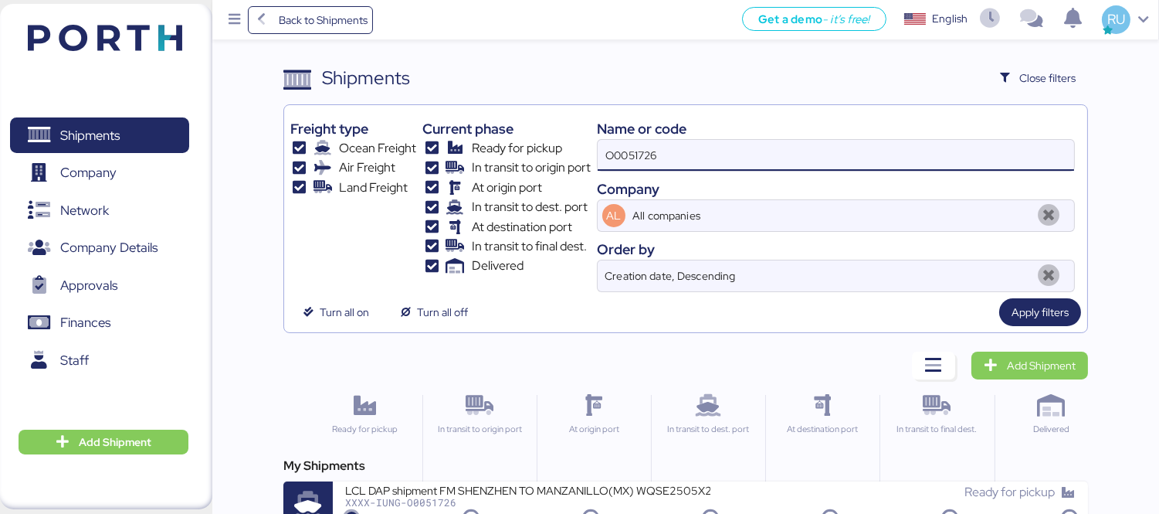
scroll to position [1, 0]
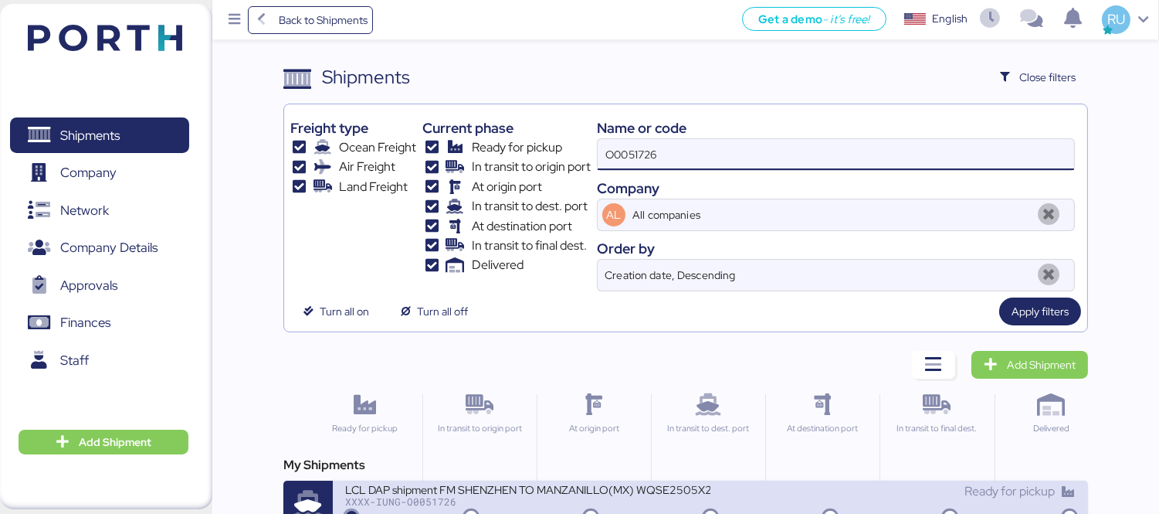
click at [611, 485] on div "LCL DAP shipment FM SHENZHEN TO MANZANILLO(MX) WQSE2505X25" at bounding box center [527, 488] width 365 height 13
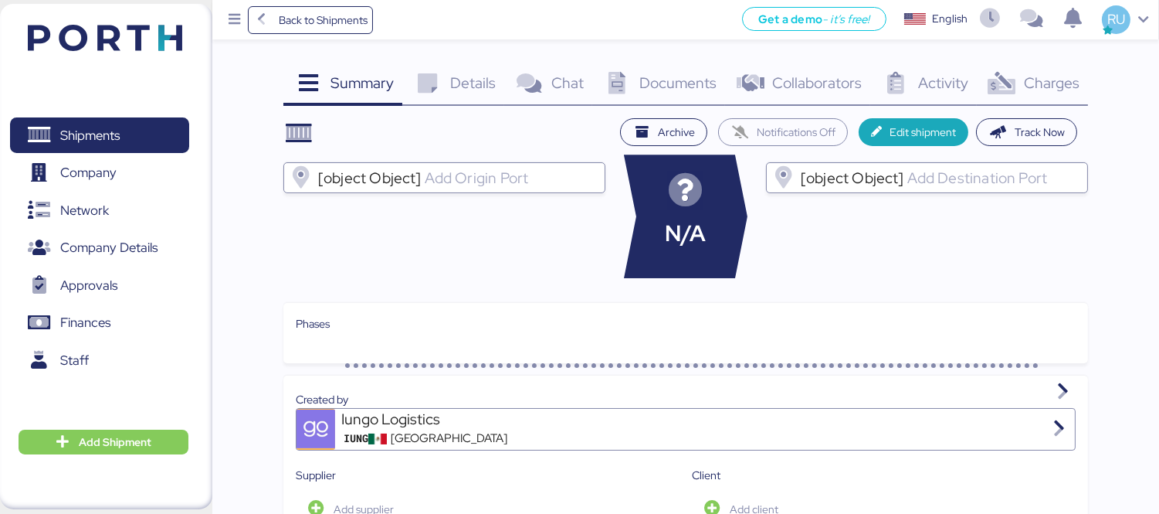
click at [1041, 87] on span "Charges" at bounding box center [1052, 83] width 56 height 20
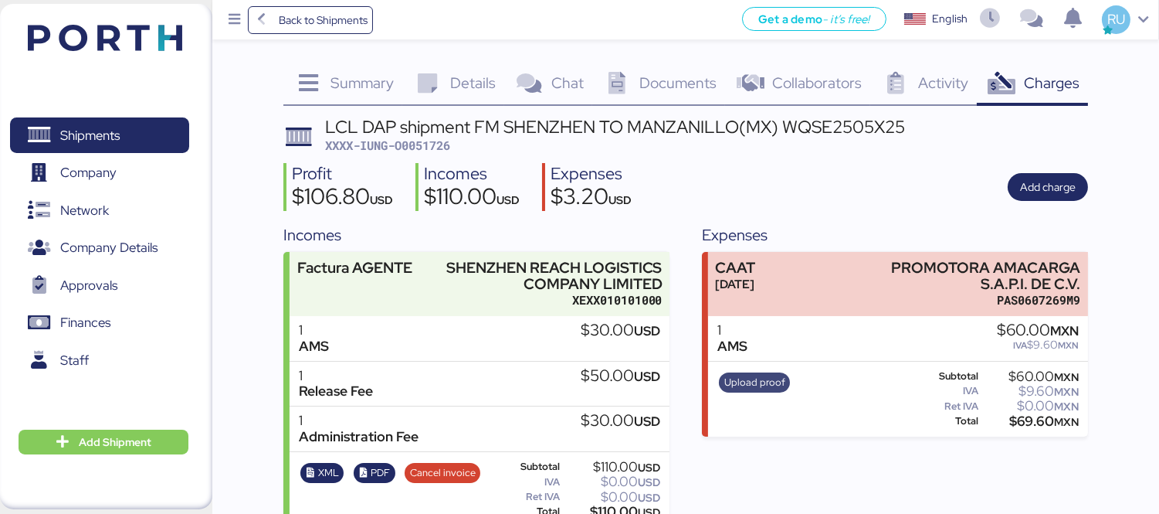
scroll to position [25, 0]
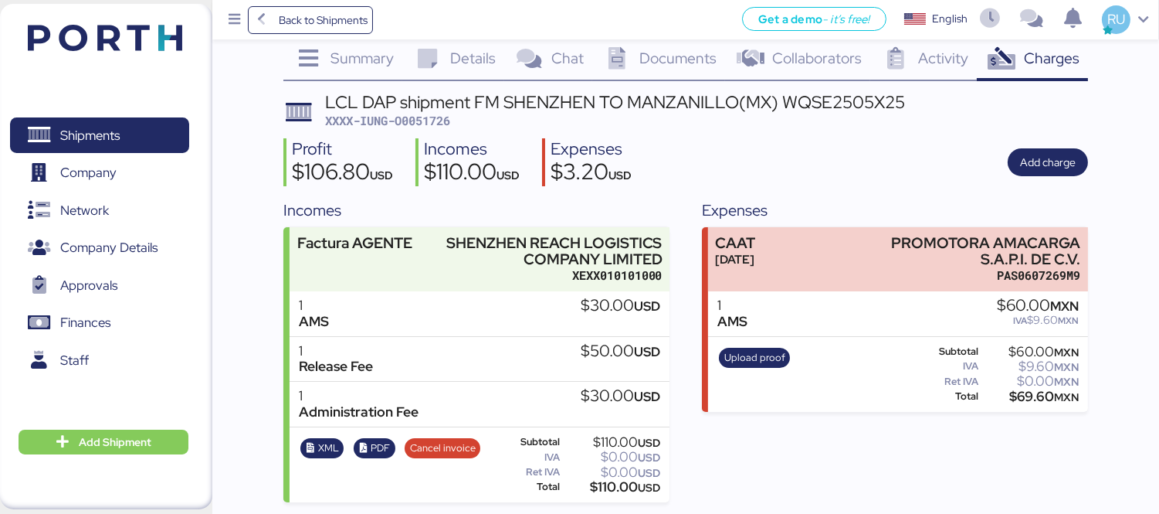
click at [42, 45] on img at bounding box center [105, 38] width 154 height 26
